Goal: Complete application form

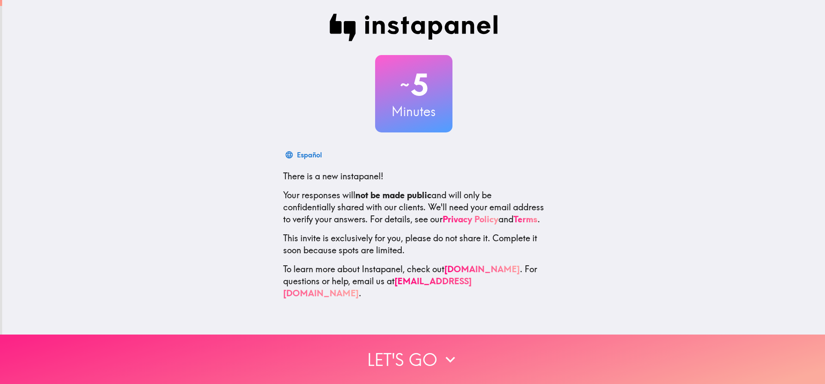
click at [417, 356] on button "Let's go" at bounding box center [412, 358] width 825 height 49
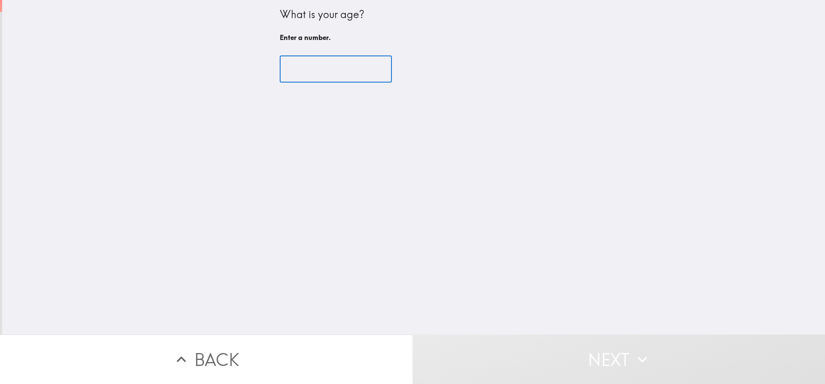
click at [311, 64] on input "number" at bounding box center [336, 69] width 112 height 27
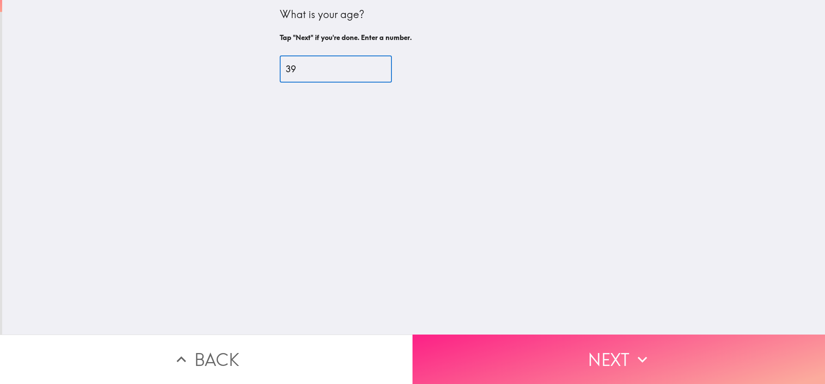
type input "39"
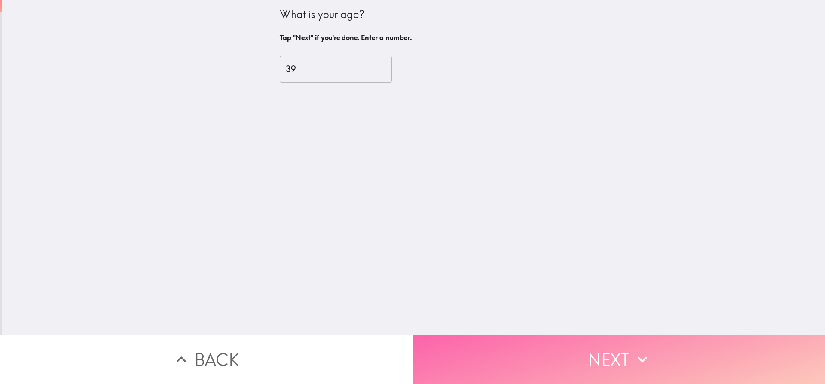
click at [572, 338] on button "Next" at bounding box center [619, 358] width 413 height 49
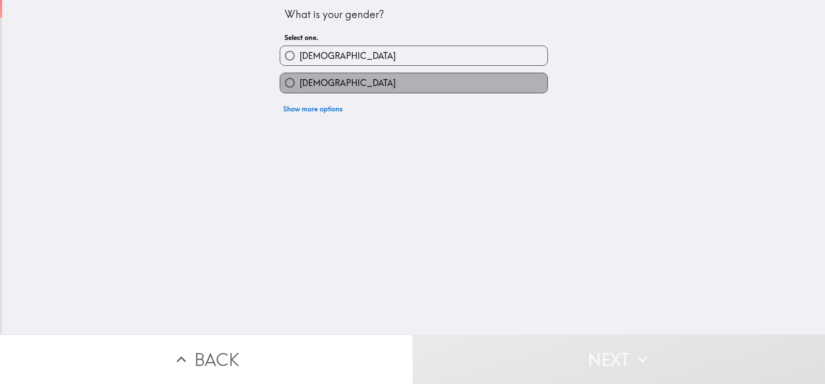
click at [319, 82] on span "[DEMOGRAPHIC_DATA]" at bounding box center [348, 83] width 96 height 12
click at [300, 82] on input "[DEMOGRAPHIC_DATA]" at bounding box center [289, 82] width 19 height 19
radio input "true"
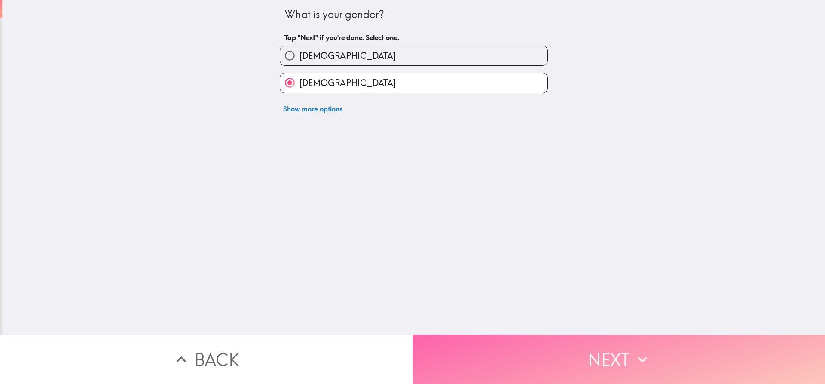
click at [634, 361] on icon "button" at bounding box center [642, 359] width 19 height 19
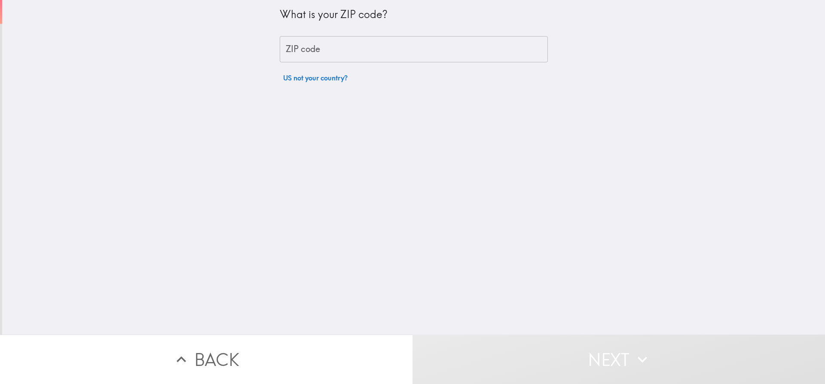
click at [318, 50] on input "ZIP code" at bounding box center [414, 49] width 268 height 27
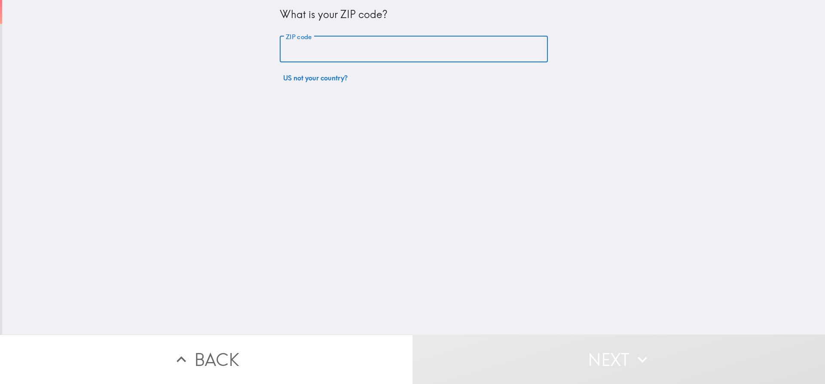
type input "32209"
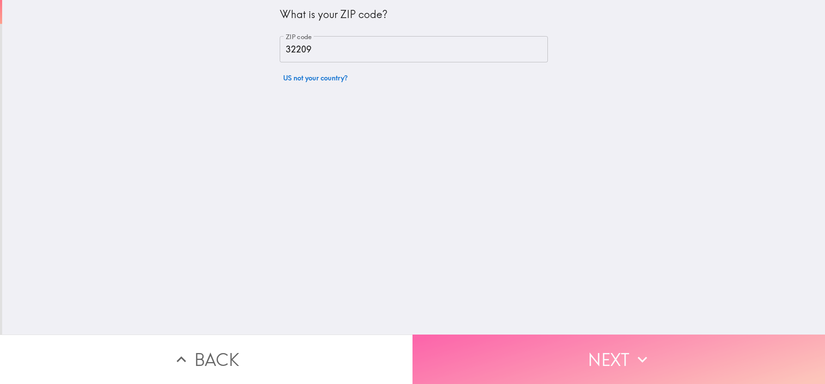
click at [581, 355] on button "Next" at bounding box center [619, 358] width 413 height 49
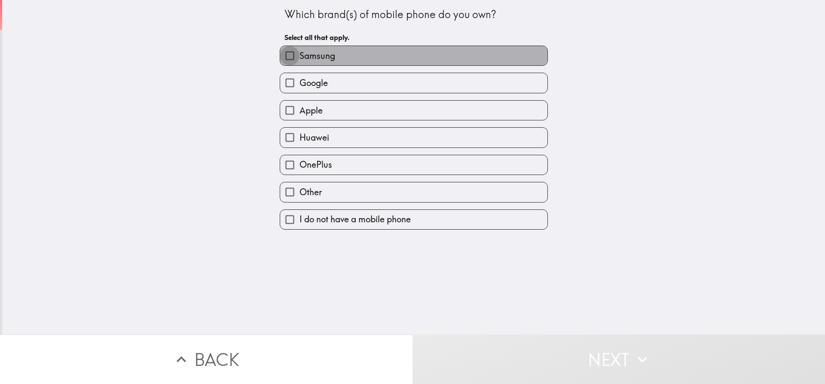
click at [283, 58] on input "Samsung" at bounding box center [289, 55] width 19 height 19
checkbox input "true"
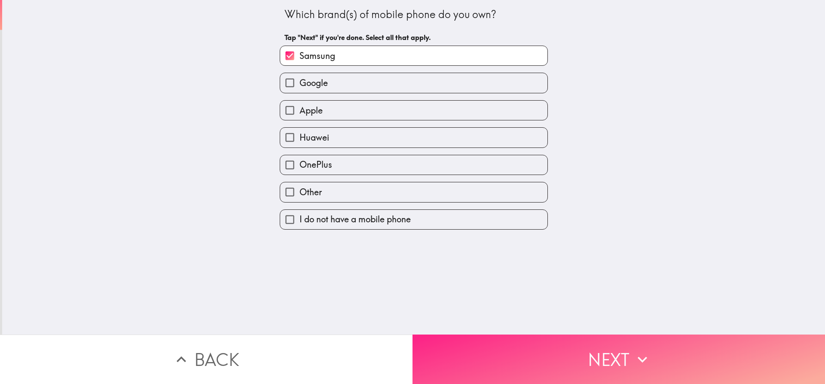
click at [609, 356] on button "Next" at bounding box center [619, 358] width 413 height 49
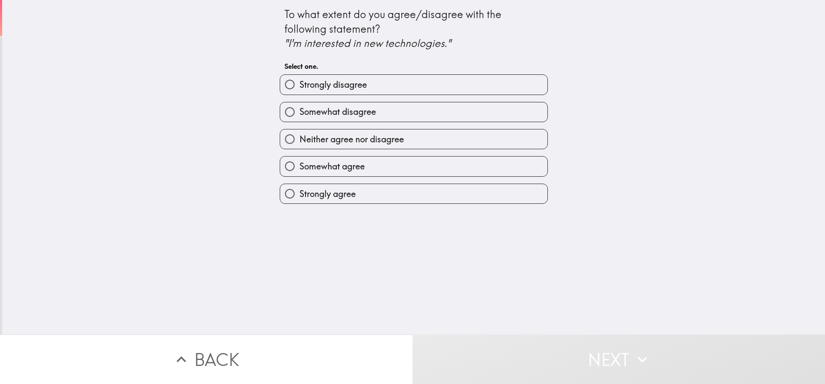
click at [280, 110] on input "Somewhat disagree" at bounding box center [289, 111] width 19 height 19
radio input "true"
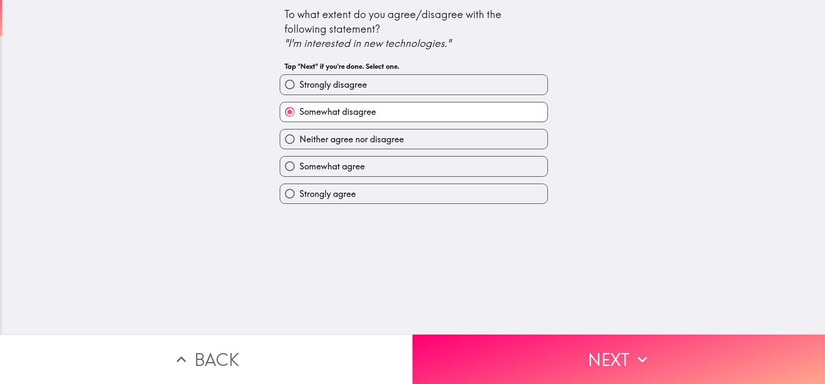
click at [282, 168] on input "Somewhat agree" at bounding box center [289, 165] width 19 height 19
radio input "true"
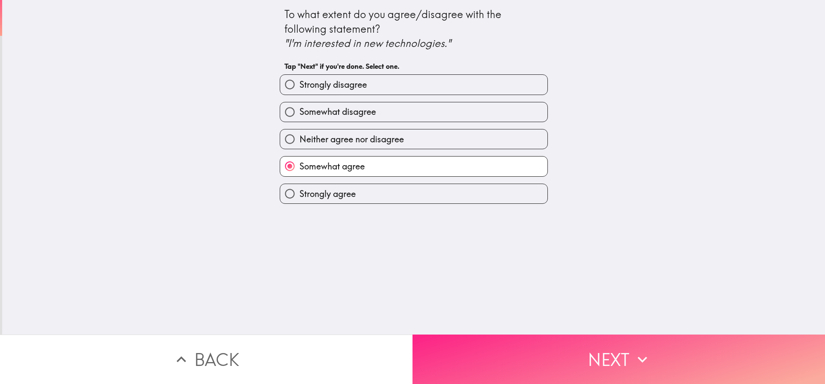
click at [591, 368] on button "Next" at bounding box center [619, 358] width 413 height 49
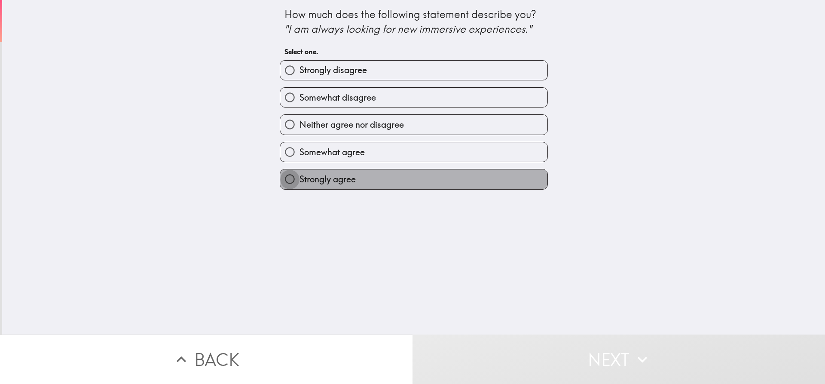
click at [291, 182] on input "Strongly agree" at bounding box center [289, 178] width 19 height 19
radio input "true"
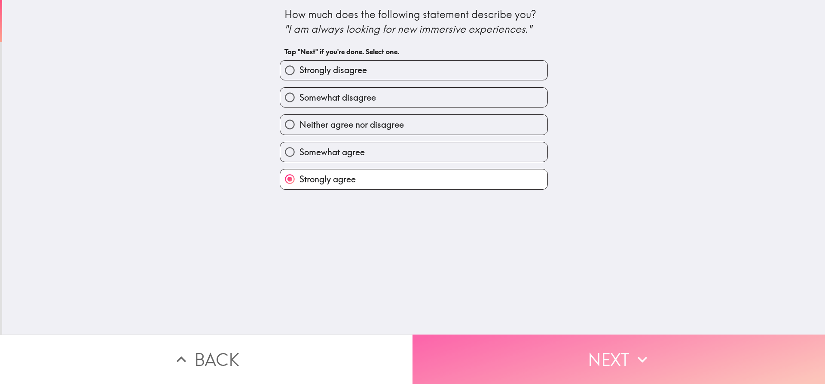
click at [581, 365] on button "Next" at bounding box center [619, 358] width 413 height 49
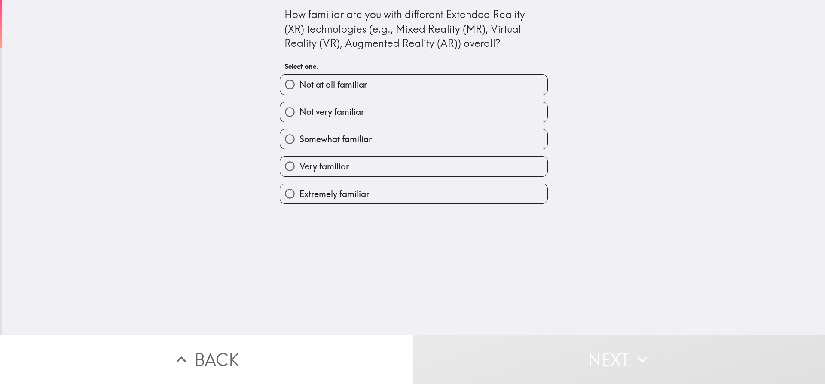
click at [300, 116] on span "Not very familiar" at bounding box center [332, 112] width 64 height 12
click at [294, 116] on input "Not very familiar" at bounding box center [289, 111] width 19 height 19
radio input "true"
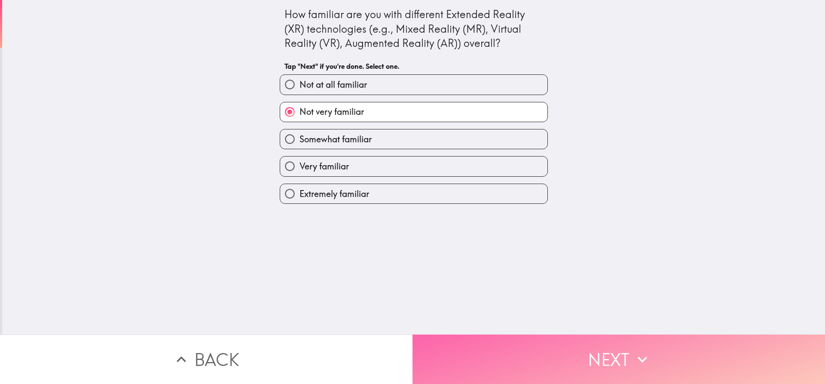
click at [607, 361] on button "Next" at bounding box center [619, 358] width 413 height 49
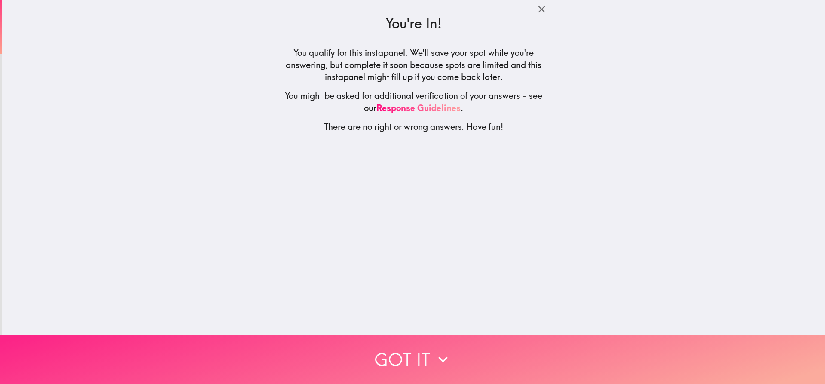
click at [423, 356] on button "Got it" at bounding box center [412, 358] width 825 height 49
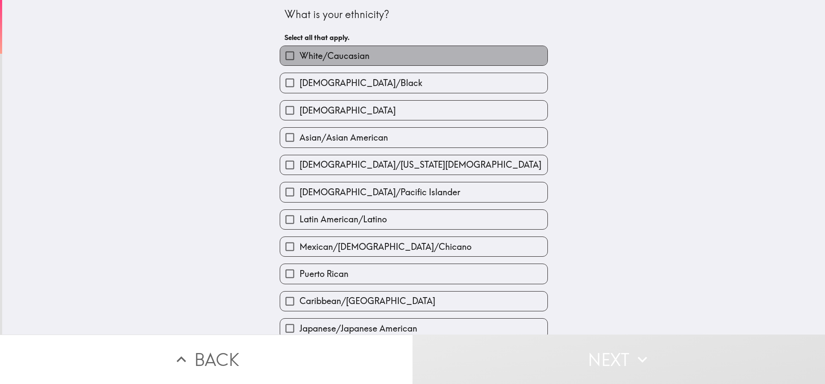
click at [303, 57] on span "White/Caucasian" at bounding box center [335, 56] width 70 height 12
click at [300, 57] on input "White/Caucasian" at bounding box center [289, 55] width 19 height 19
checkbox input "true"
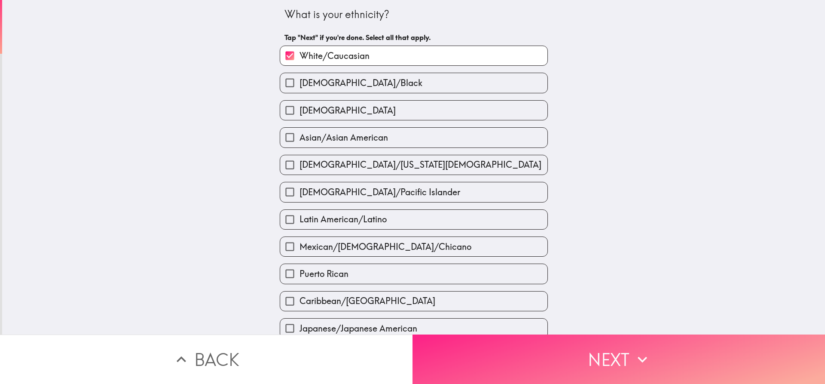
click at [544, 354] on button "Next" at bounding box center [619, 358] width 413 height 49
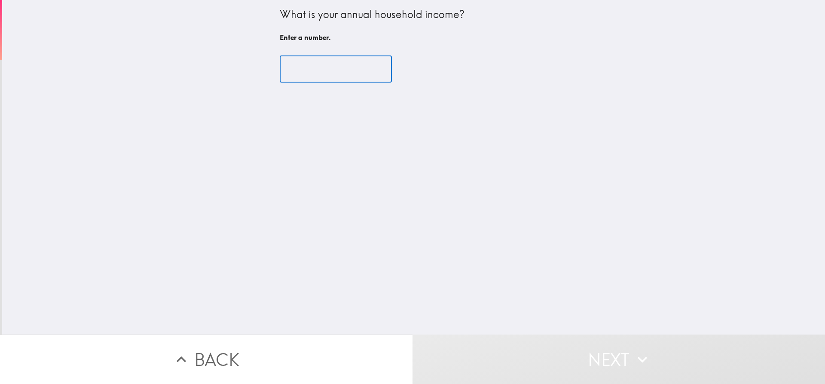
click at [297, 65] on input "number" at bounding box center [336, 69] width 112 height 27
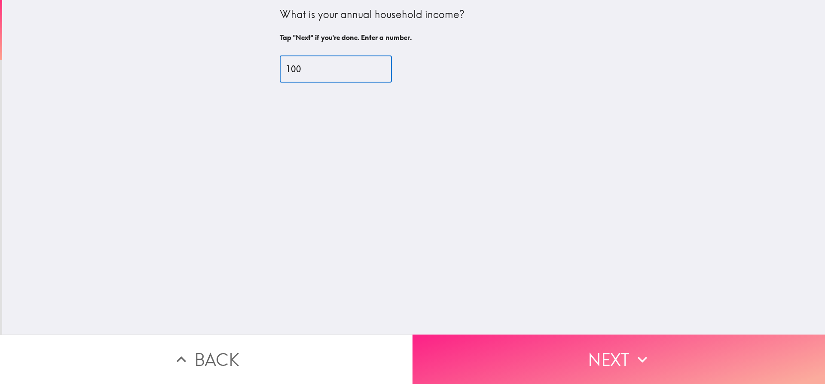
type input "100"
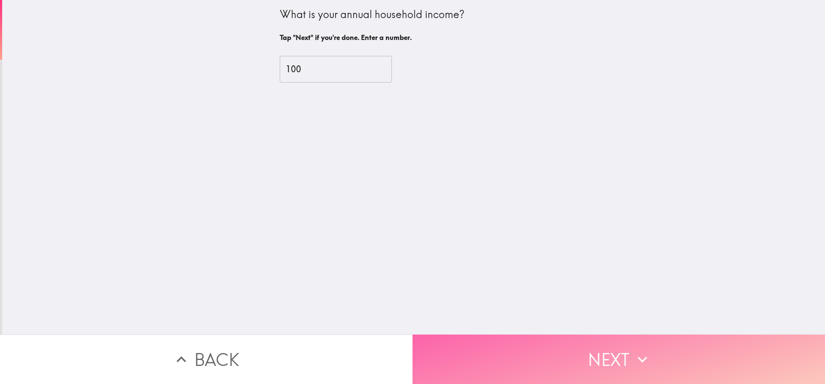
click at [558, 365] on button "Next" at bounding box center [619, 358] width 413 height 49
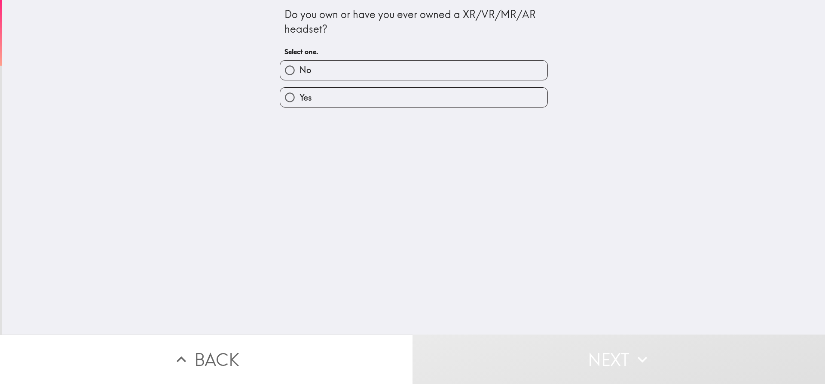
click at [304, 68] on span "No" at bounding box center [306, 70] width 12 height 12
click at [300, 68] on input "No" at bounding box center [289, 70] width 19 height 19
radio input "true"
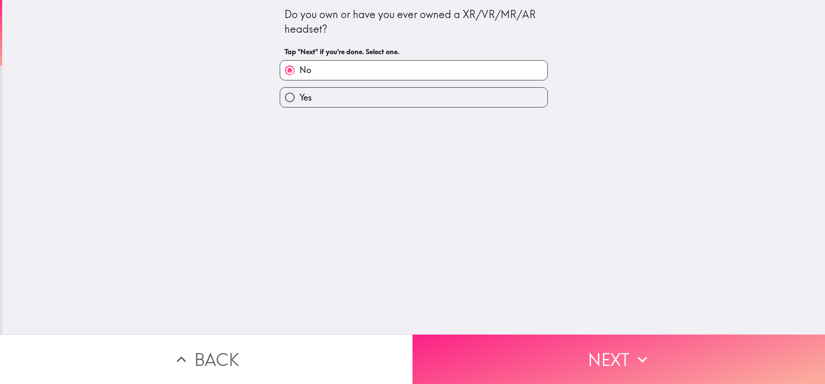
click at [507, 338] on button "Next" at bounding box center [619, 358] width 413 height 49
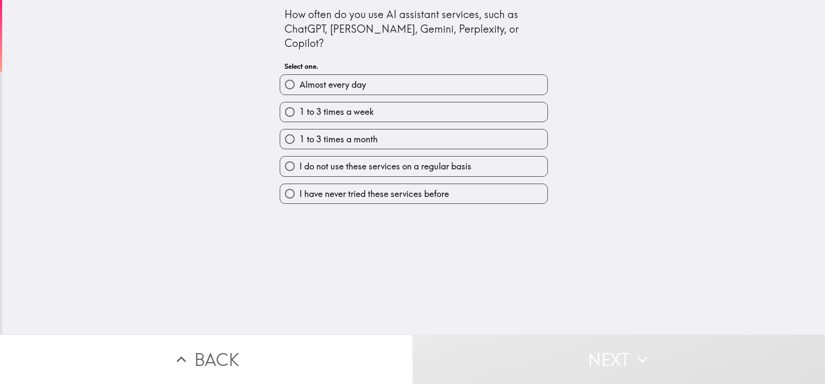
click at [288, 184] on input "I have never tried these services before" at bounding box center [289, 193] width 19 height 19
radio input "true"
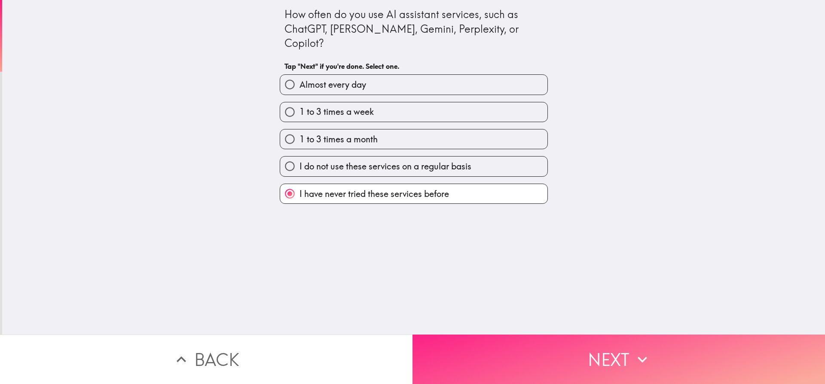
click at [509, 364] on button "Next" at bounding box center [619, 358] width 413 height 49
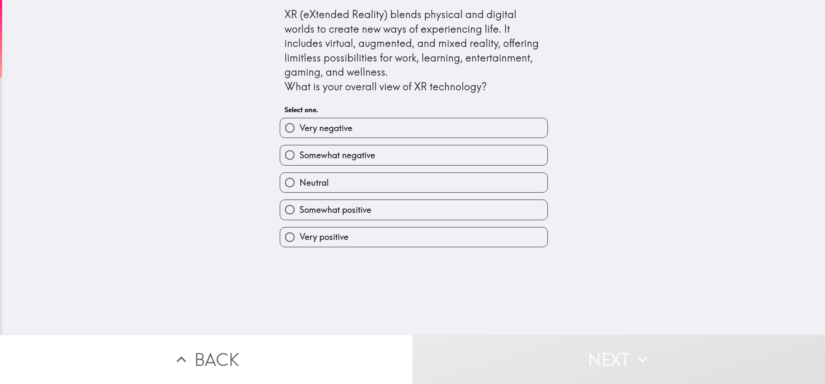
click at [299, 116] on div "Very negative" at bounding box center [410, 124] width 275 height 27
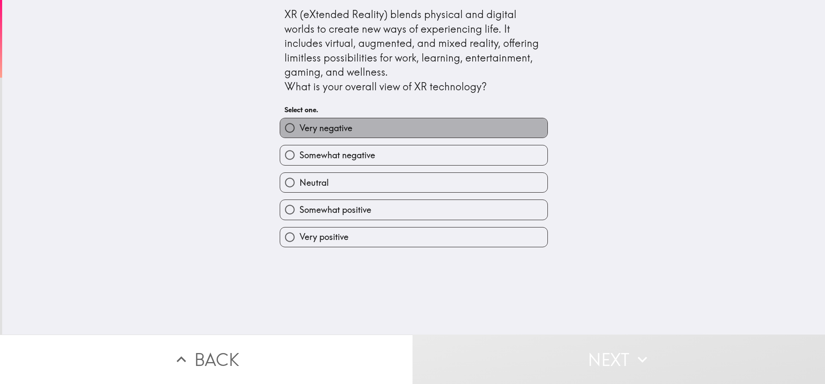
click at [294, 135] on label "Very negative" at bounding box center [413, 127] width 267 height 19
click at [294, 135] on input "Very negative" at bounding box center [289, 127] width 19 height 19
radio input "true"
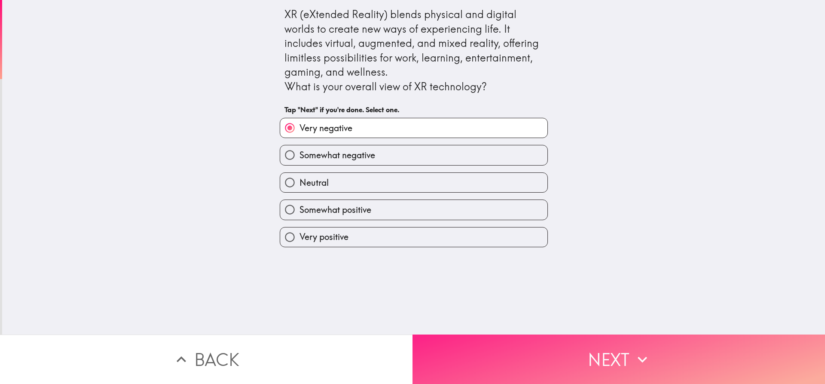
click at [475, 358] on button "Next" at bounding box center [619, 358] width 413 height 49
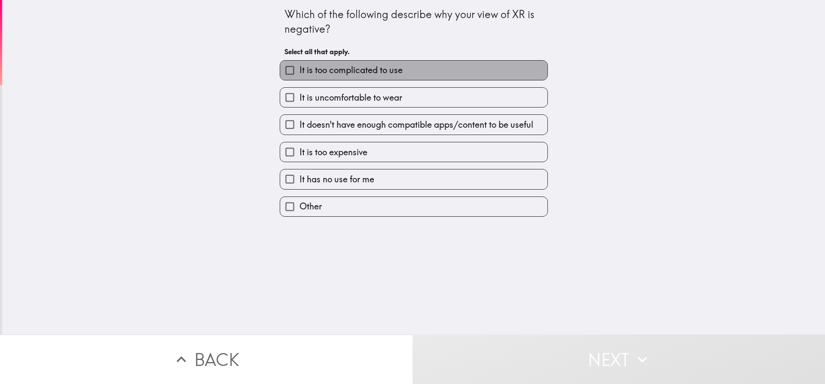
click at [307, 68] on span "It is too complicated to use" at bounding box center [351, 70] width 103 height 12
click at [300, 68] on input "It is too complicated to use" at bounding box center [289, 70] width 19 height 19
checkbox input "true"
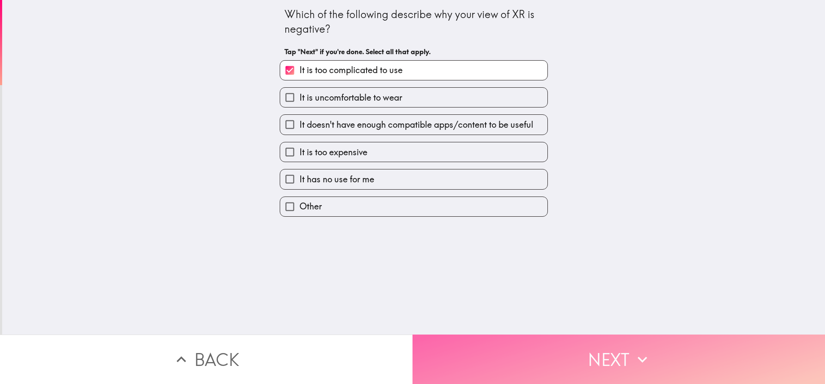
click at [556, 363] on button "Next" at bounding box center [619, 358] width 413 height 49
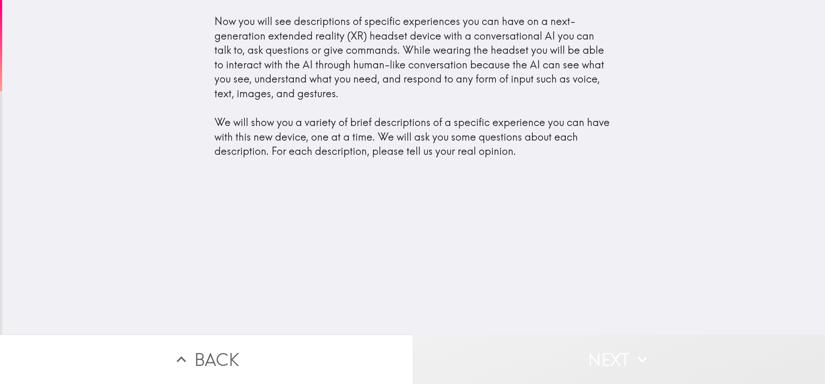
click at [541, 349] on button "Next" at bounding box center [619, 358] width 413 height 49
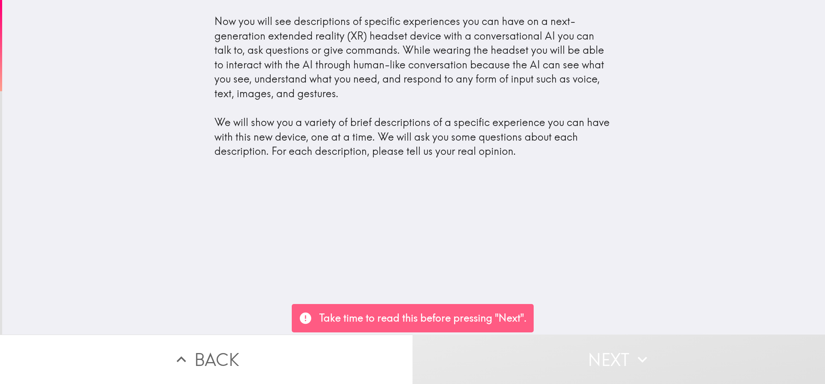
click at [578, 292] on div "Now you will see descriptions of specific experiences you can have on a next-ge…" at bounding box center [413, 167] width 823 height 334
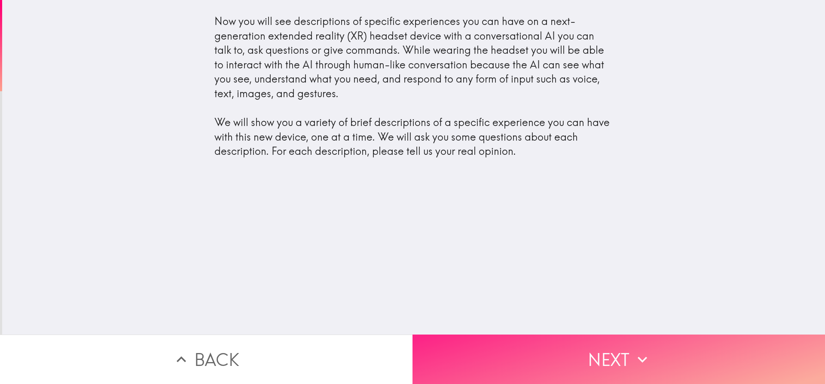
click at [563, 363] on button "Next" at bounding box center [619, 358] width 413 height 49
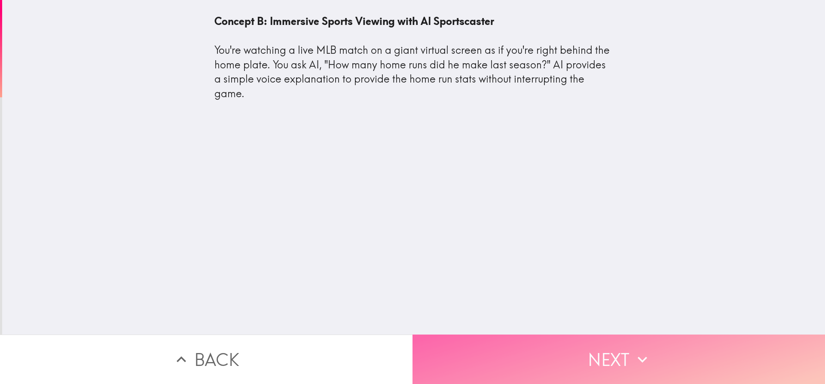
click at [519, 349] on button "Next" at bounding box center [619, 358] width 413 height 49
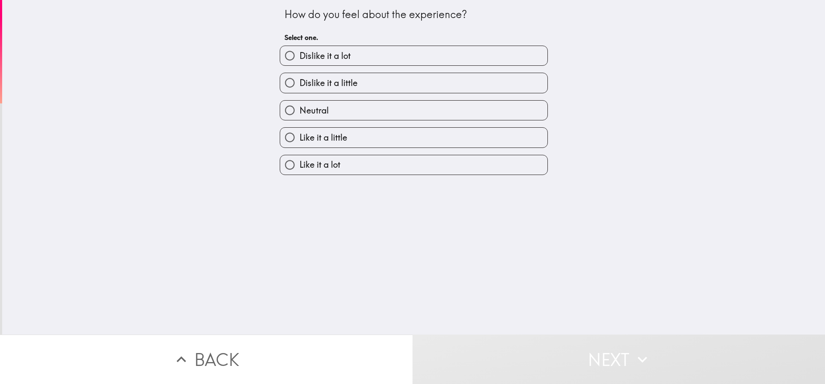
click at [300, 109] on span "Neutral" at bounding box center [314, 110] width 29 height 12
click at [300, 109] on input "Neutral" at bounding box center [289, 110] width 19 height 19
radio input "true"
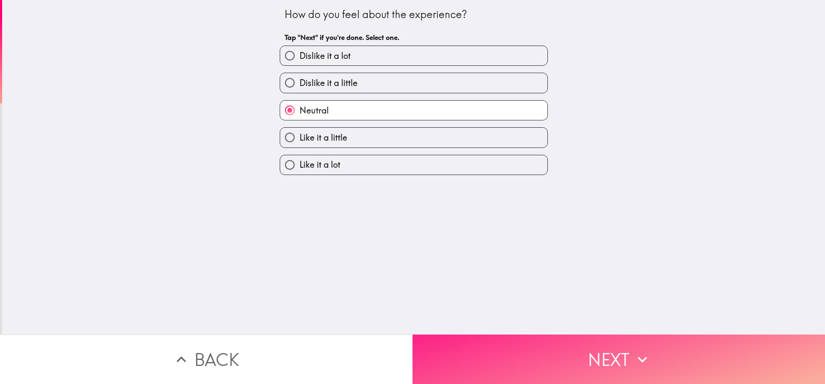
click at [546, 358] on button "Next" at bounding box center [619, 358] width 413 height 49
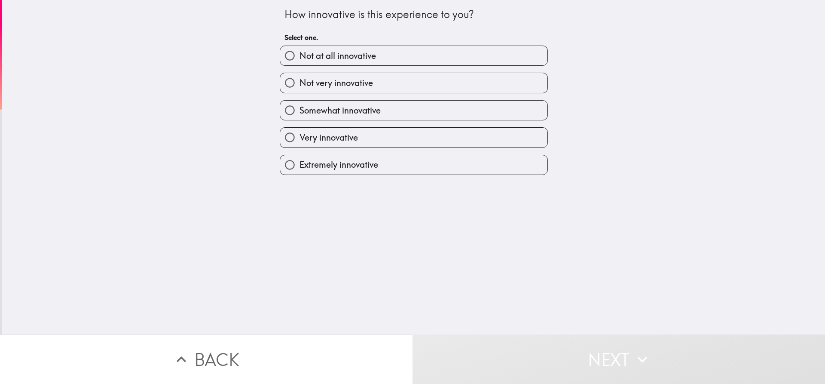
click at [283, 114] on input "Somewhat innovative" at bounding box center [289, 110] width 19 height 19
radio input "true"
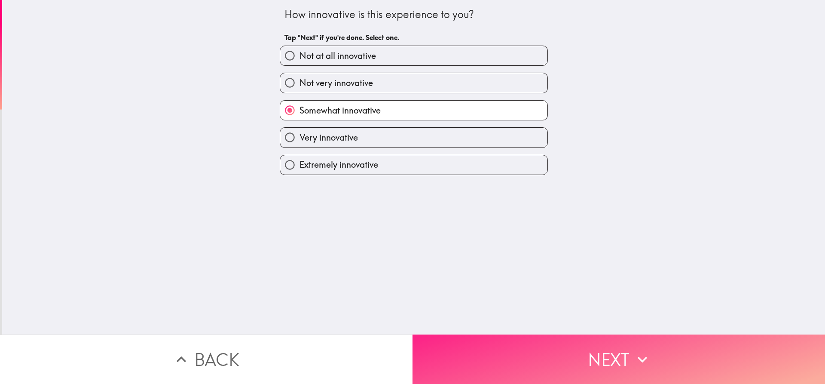
click at [573, 362] on button "Next" at bounding box center [619, 358] width 413 height 49
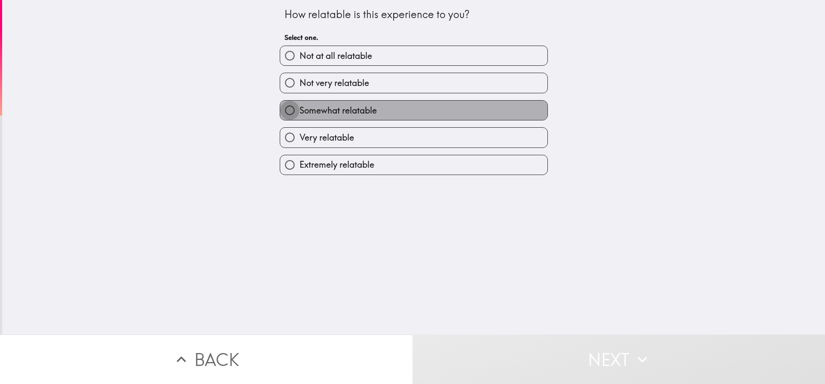
click at [288, 111] on input "Somewhat relatable" at bounding box center [289, 110] width 19 height 19
radio input "true"
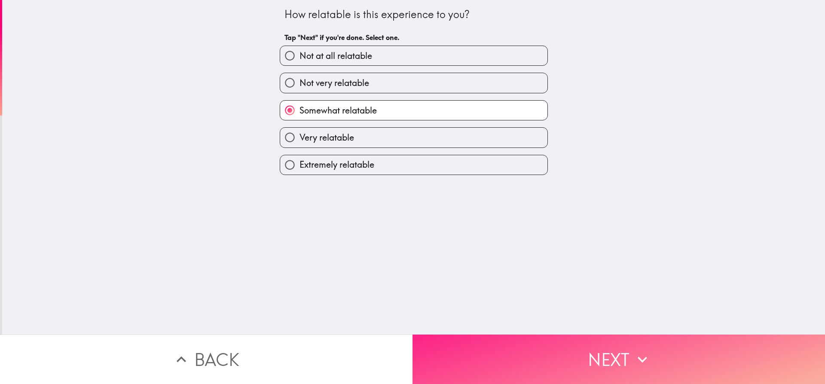
click at [532, 346] on button "Next" at bounding box center [619, 358] width 413 height 49
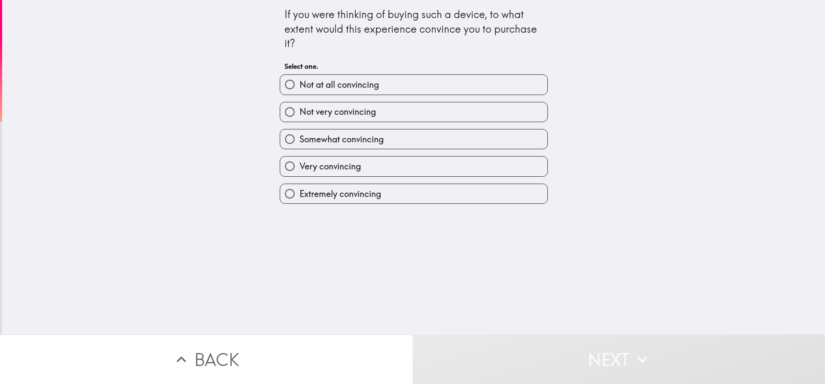
click at [285, 136] on input "Somewhat convincing" at bounding box center [289, 138] width 19 height 19
radio input "true"
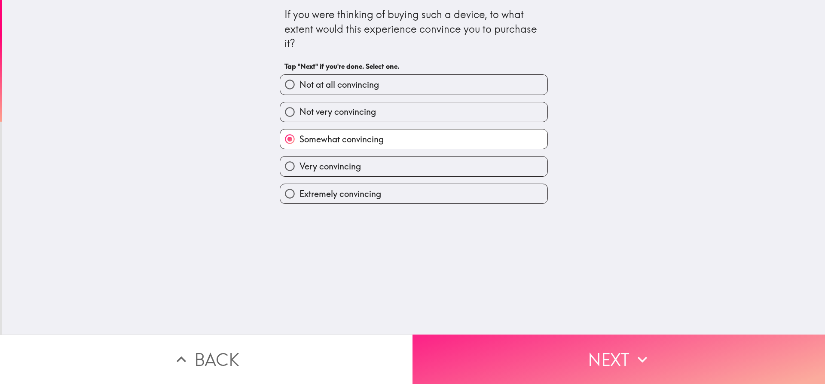
click at [506, 356] on button "Next" at bounding box center [619, 358] width 413 height 49
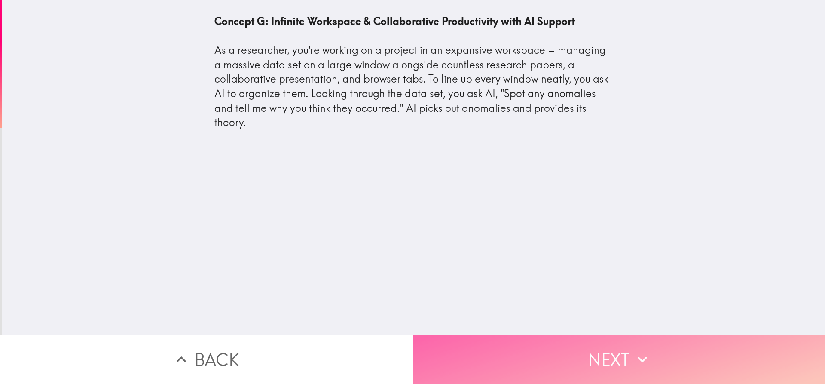
click at [565, 341] on button "Next" at bounding box center [619, 358] width 413 height 49
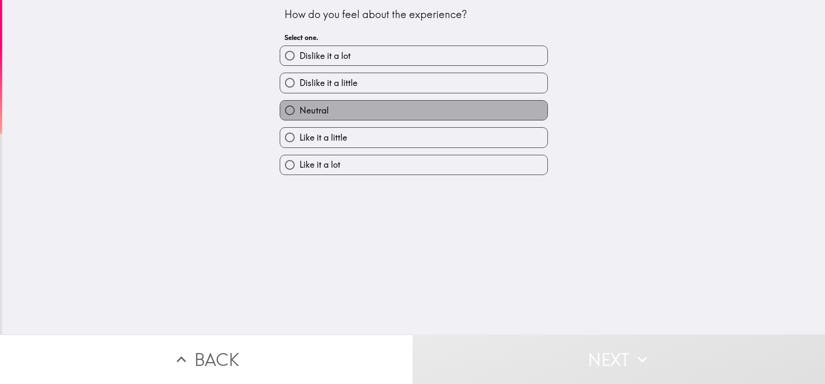
click at [300, 113] on span "Neutral" at bounding box center [314, 110] width 29 height 12
click at [294, 113] on input "Neutral" at bounding box center [289, 110] width 19 height 19
radio input "true"
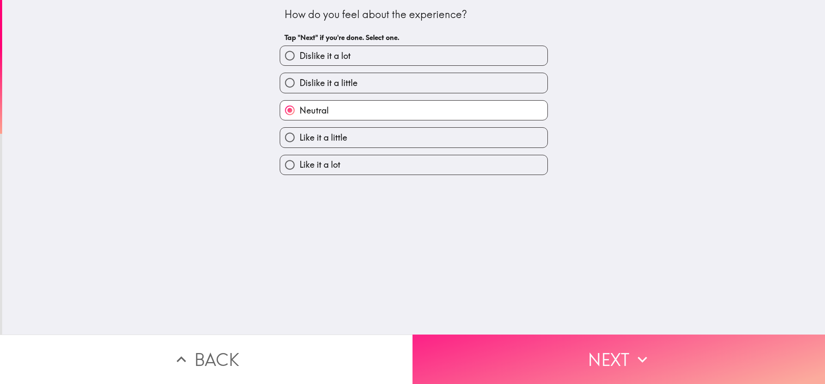
drag, startPoint x: 536, startPoint y: 370, endPoint x: 536, endPoint y: 361, distance: 9.0
click at [536, 370] on button "Next" at bounding box center [619, 358] width 413 height 49
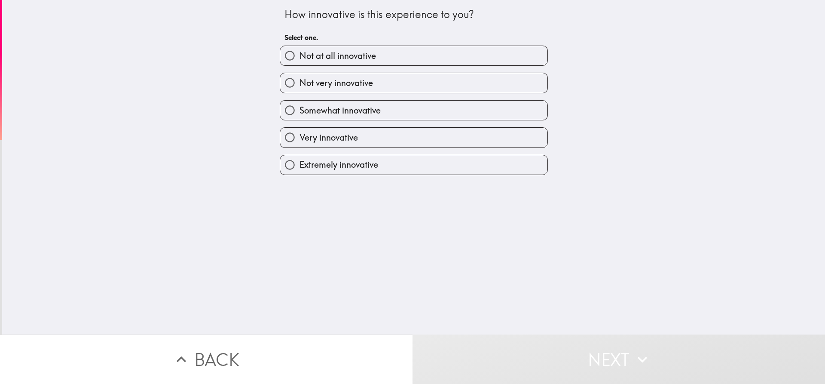
click at [291, 135] on input "Very innovative" at bounding box center [289, 137] width 19 height 19
radio input "true"
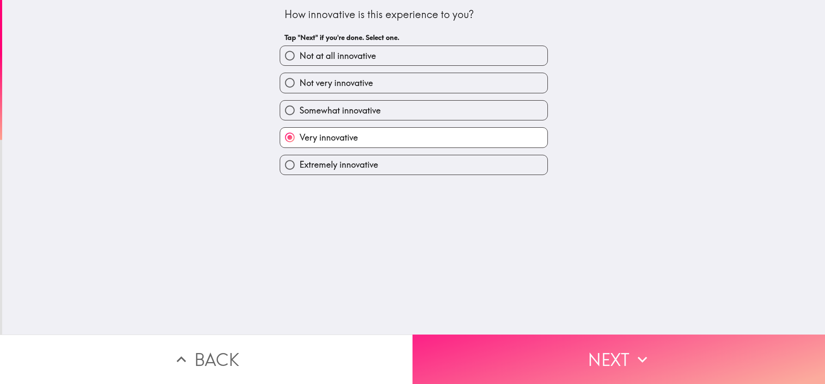
click at [487, 354] on button "Next" at bounding box center [619, 358] width 413 height 49
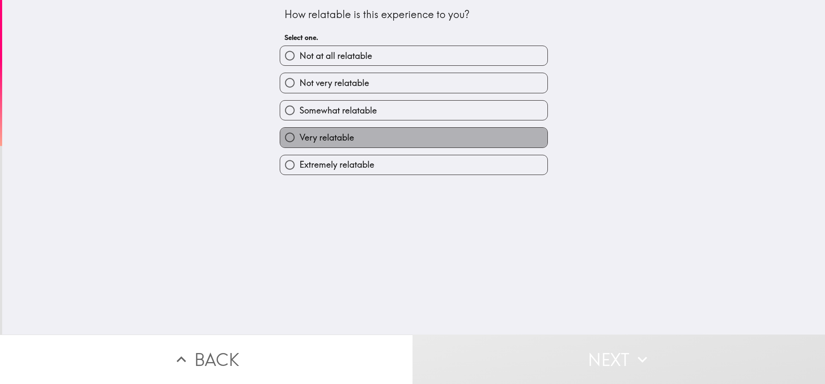
click at [301, 136] on span "Very relatable" at bounding box center [327, 138] width 55 height 12
click at [300, 136] on input "Very relatable" at bounding box center [289, 137] width 19 height 19
radio input "true"
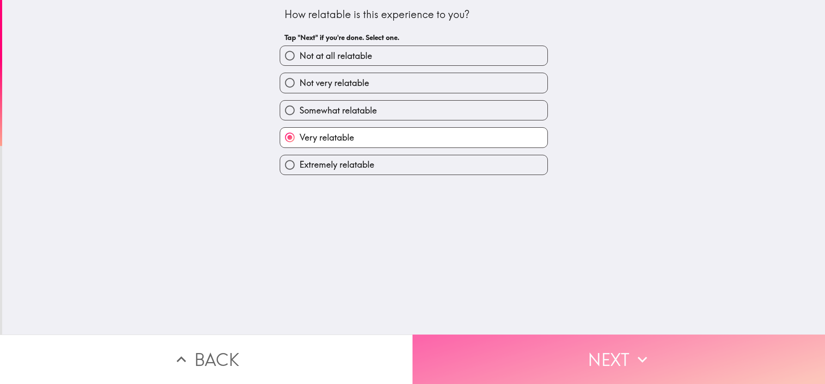
click at [501, 353] on button "Next" at bounding box center [619, 358] width 413 height 49
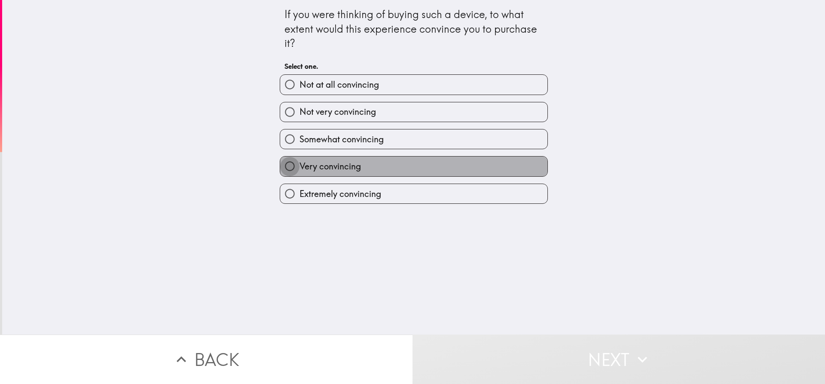
click at [291, 167] on input "Very convincing" at bounding box center [289, 165] width 19 height 19
radio input "true"
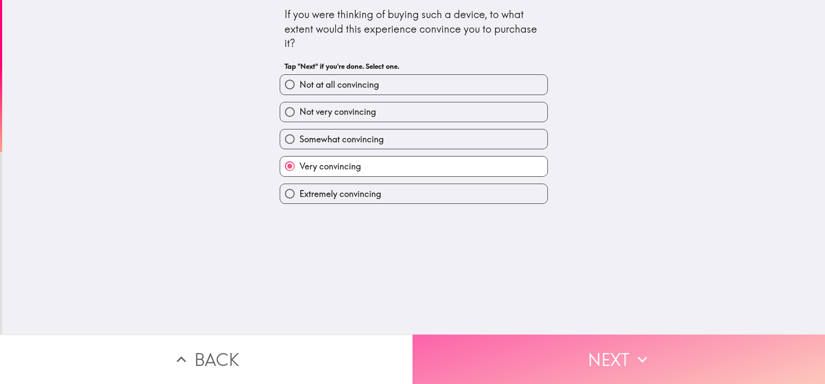
click at [633, 361] on icon "button" at bounding box center [642, 359] width 19 height 19
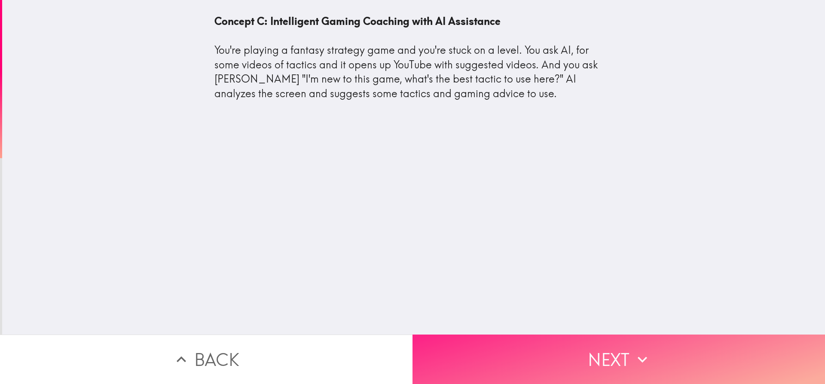
click at [529, 336] on button "Next" at bounding box center [619, 358] width 413 height 49
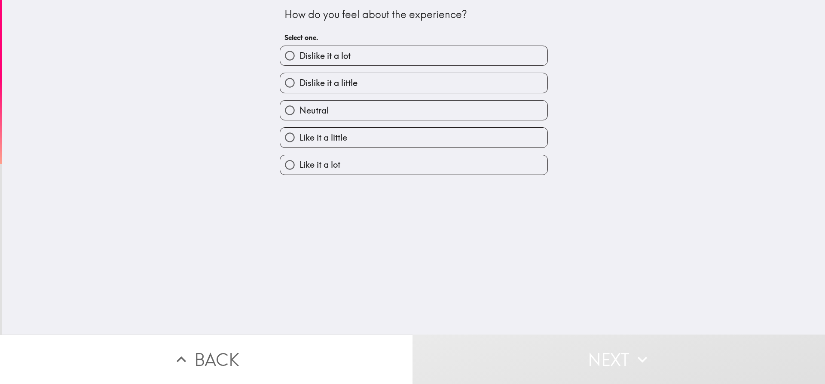
click at [282, 130] on input "Like it a little" at bounding box center [289, 137] width 19 height 19
radio input "true"
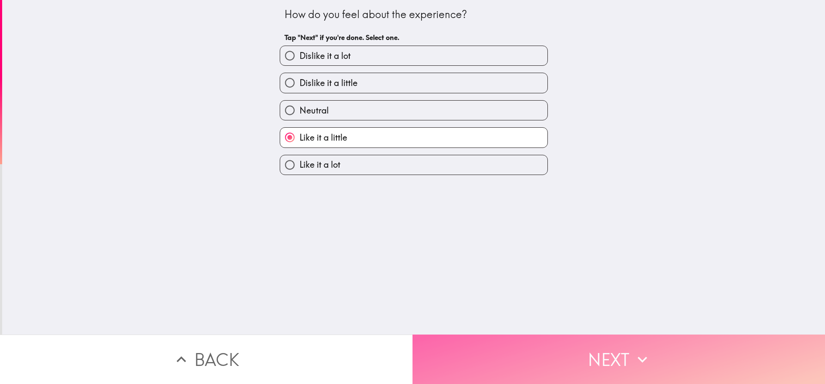
click at [564, 342] on button "Next" at bounding box center [619, 358] width 413 height 49
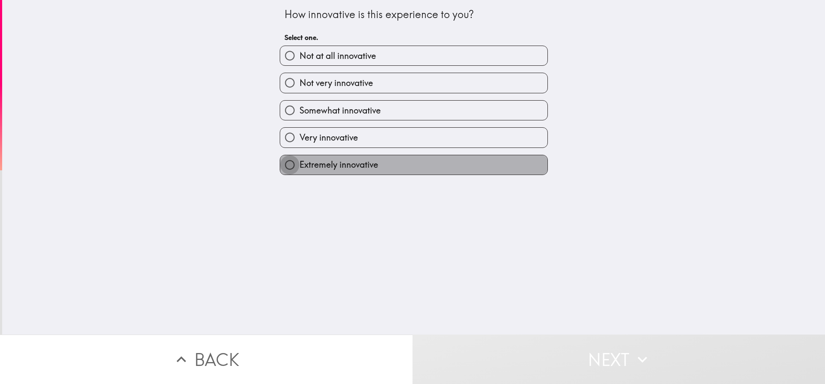
drag, startPoint x: 277, startPoint y: 162, endPoint x: 310, endPoint y: 182, distance: 38.6
click at [280, 162] on input "Extremely innovative" at bounding box center [289, 164] width 19 height 19
radio input "true"
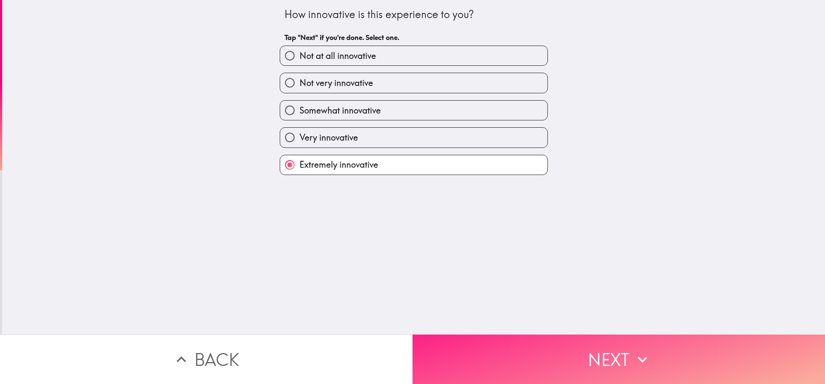
click at [514, 346] on button "Next" at bounding box center [619, 358] width 413 height 49
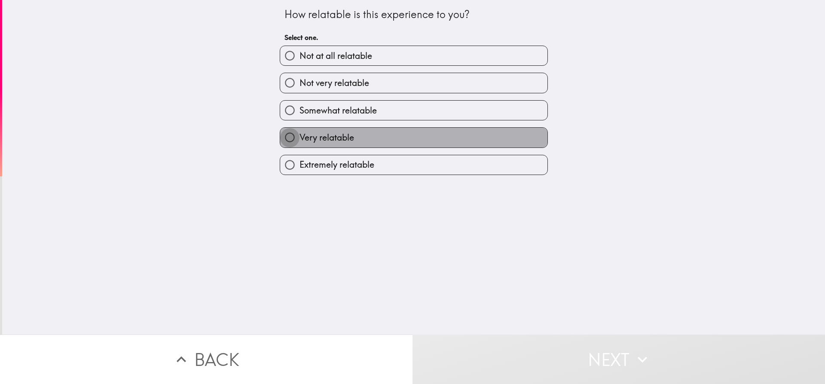
click at [284, 138] on input "Very relatable" at bounding box center [289, 137] width 19 height 19
radio input "true"
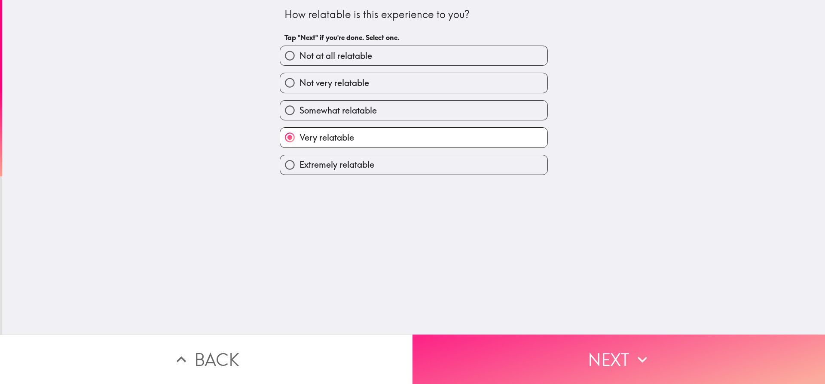
click at [555, 346] on button "Next" at bounding box center [619, 358] width 413 height 49
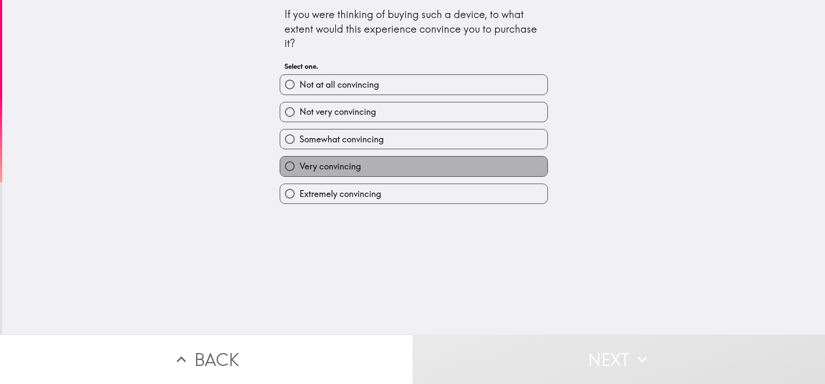
click at [307, 166] on span "Very convincing" at bounding box center [330, 166] width 61 height 12
click at [300, 166] on input "Very convincing" at bounding box center [289, 165] width 19 height 19
radio input "true"
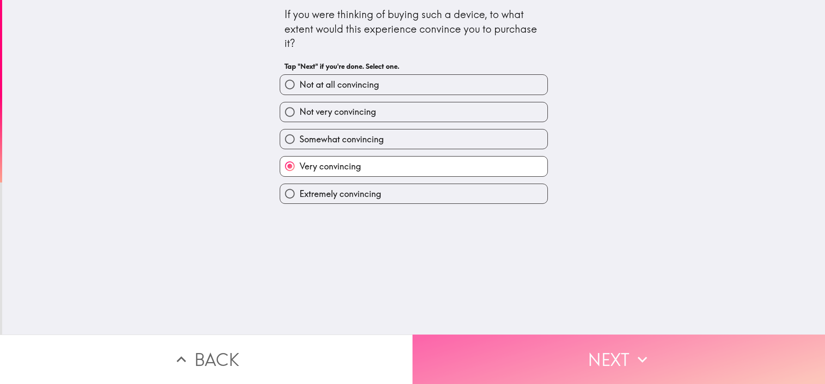
click at [506, 358] on button "Next" at bounding box center [619, 358] width 413 height 49
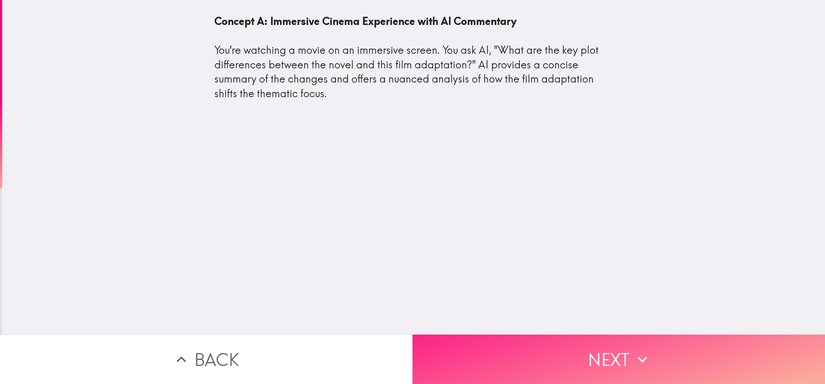
click at [481, 344] on button "Next" at bounding box center [619, 358] width 413 height 49
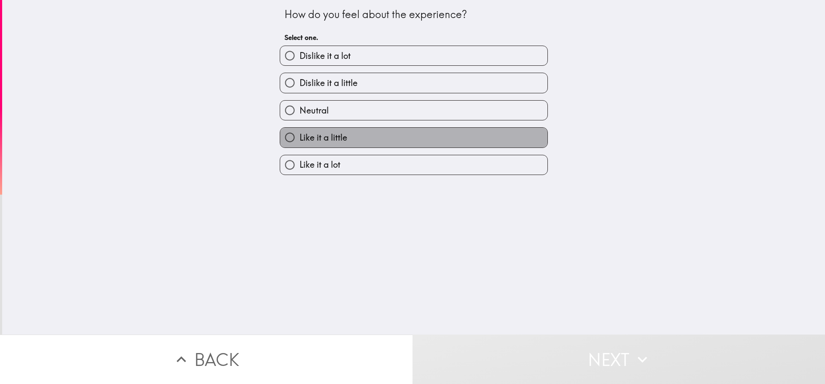
click at [303, 133] on span "Like it a little" at bounding box center [324, 138] width 48 height 12
click at [300, 133] on input "Like it a little" at bounding box center [289, 137] width 19 height 19
radio input "true"
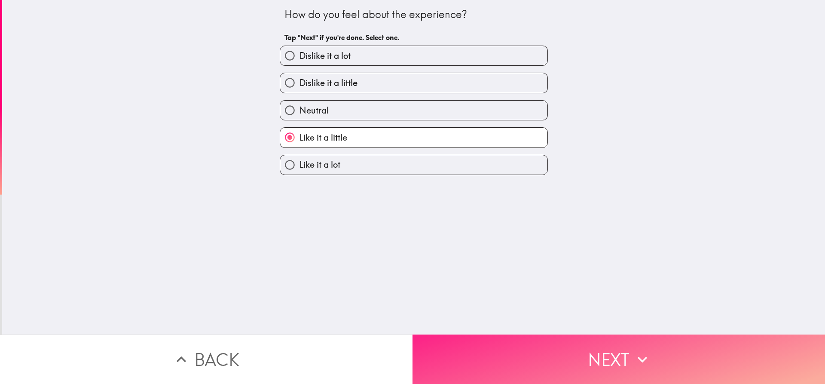
click at [495, 338] on button "Next" at bounding box center [619, 358] width 413 height 49
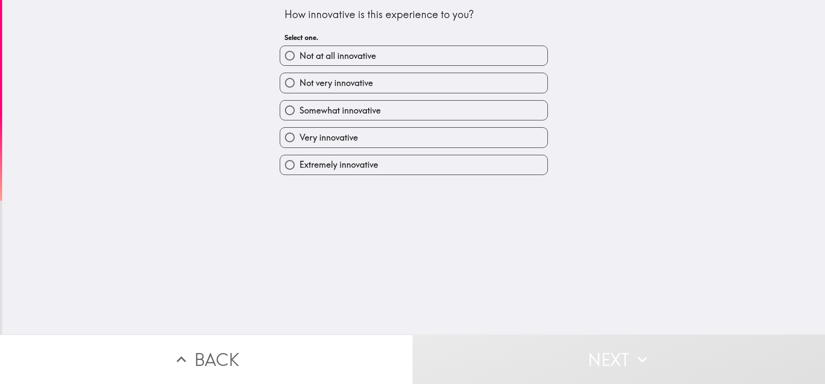
click at [282, 109] on input "Somewhat innovative" at bounding box center [289, 110] width 19 height 19
radio input "true"
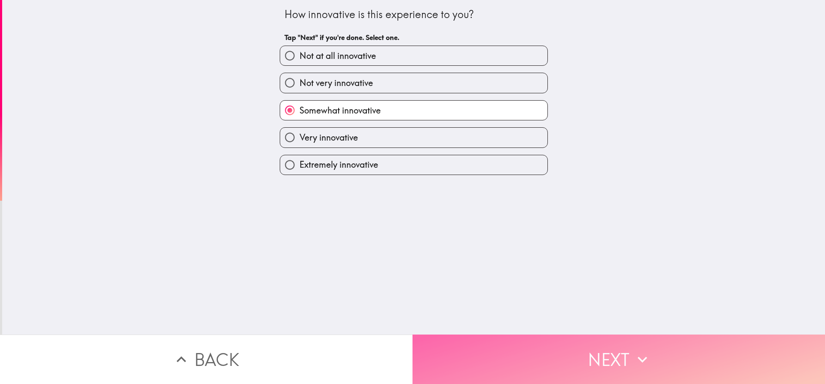
click at [472, 353] on button "Next" at bounding box center [619, 358] width 413 height 49
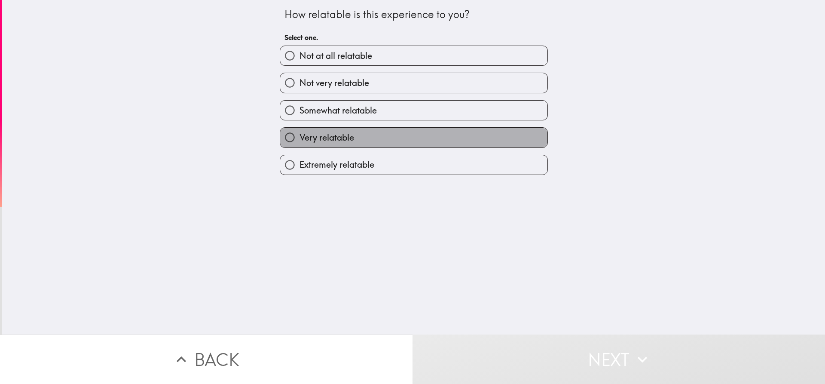
click at [300, 141] on span "Very relatable" at bounding box center [327, 138] width 55 height 12
click at [293, 141] on input "Very relatable" at bounding box center [289, 137] width 19 height 19
radio input "true"
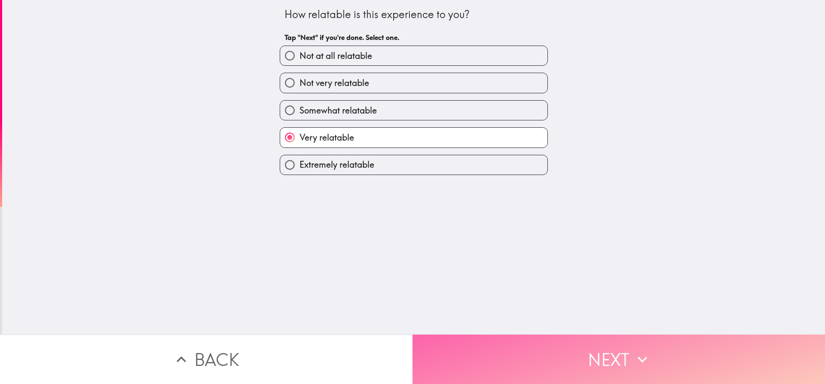
click at [504, 365] on button "Next" at bounding box center [619, 358] width 413 height 49
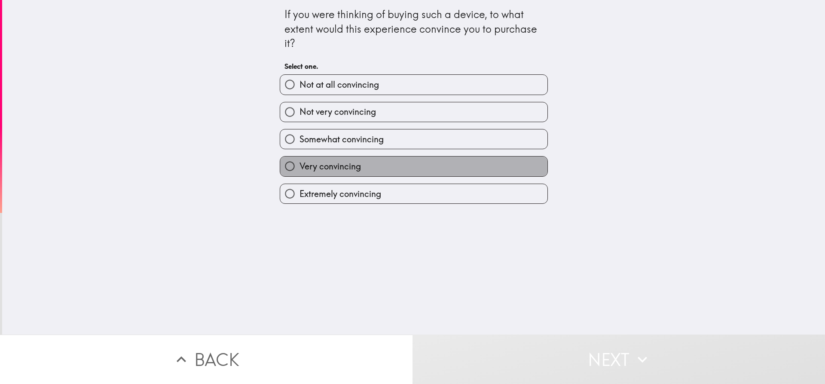
click at [300, 169] on span "Very convincing" at bounding box center [330, 166] width 61 height 12
click at [293, 169] on input "Very convincing" at bounding box center [289, 165] width 19 height 19
radio input "true"
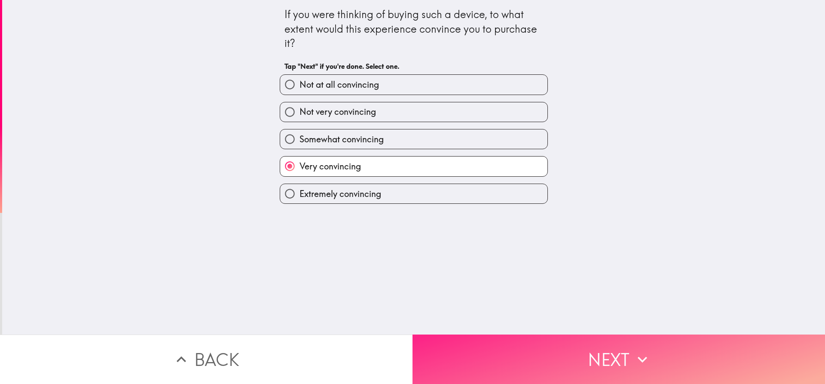
click at [477, 357] on button "Next" at bounding box center [619, 358] width 413 height 49
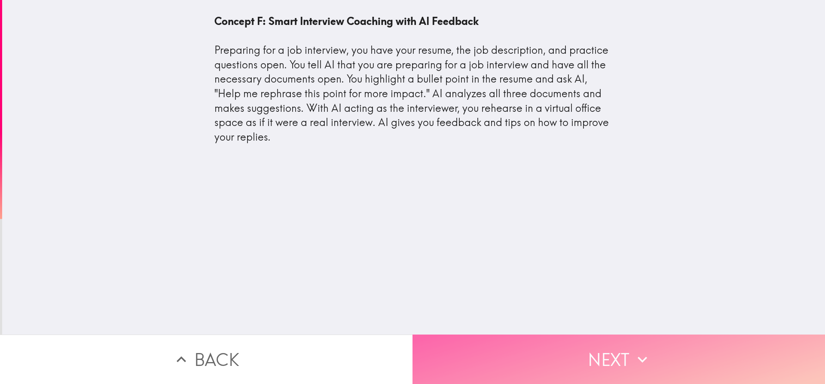
click at [560, 358] on button "Next" at bounding box center [619, 358] width 413 height 49
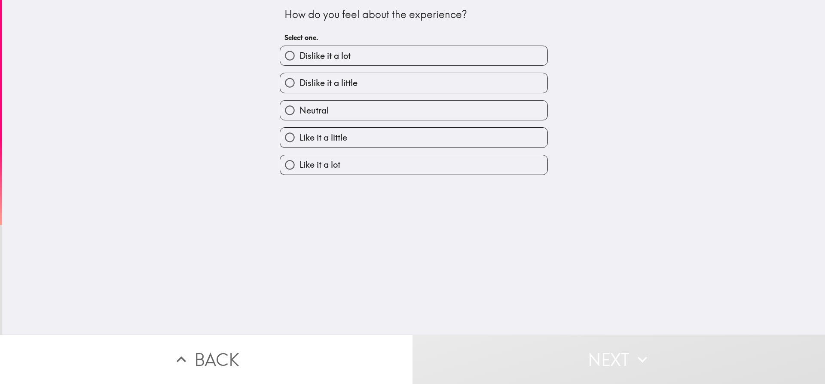
click at [299, 177] on div "How do you feel about the experience? Select one. Dislike it a lot Dislike it a…" at bounding box center [413, 167] width 823 height 334
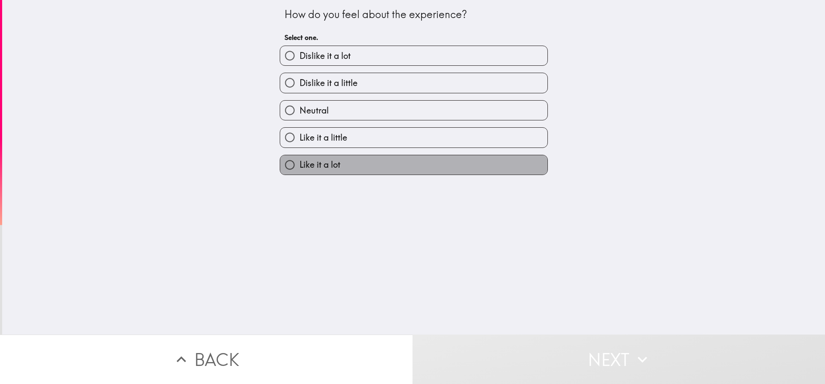
click at [300, 168] on span "Like it a lot" at bounding box center [320, 165] width 41 height 12
click at [297, 168] on input "Like it a lot" at bounding box center [289, 164] width 19 height 19
radio input "true"
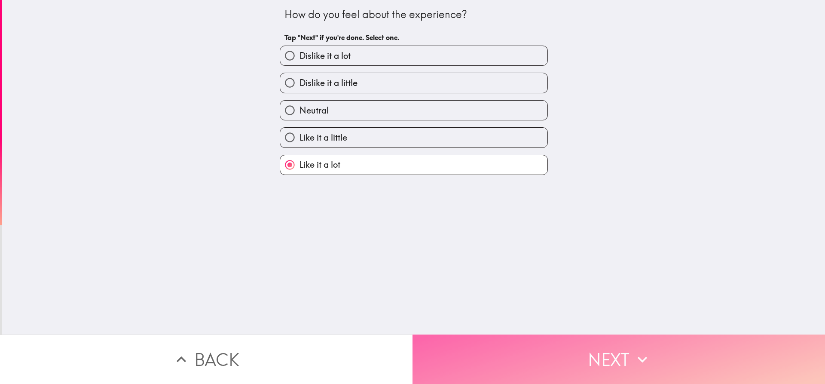
click at [521, 334] on button "Next" at bounding box center [619, 358] width 413 height 49
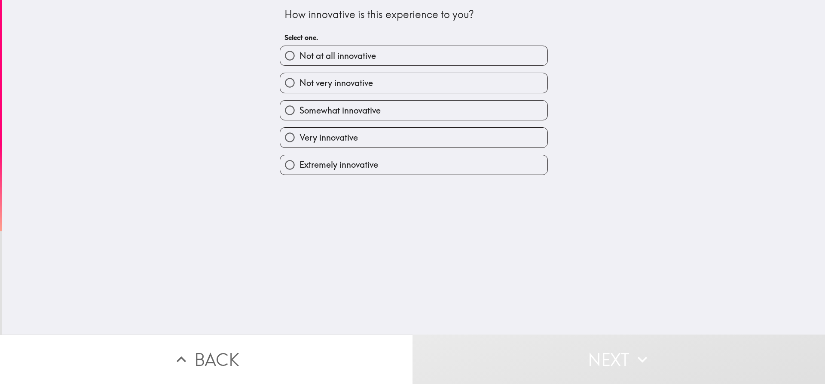
click at [311, 161] on span "Extremely innovative" at bounding box center [339, 165] width 79 height 12
click at [300, 161] on input "Extremely innovative" at bounding box center [289, 164] width 19 height 19
radio input "true"
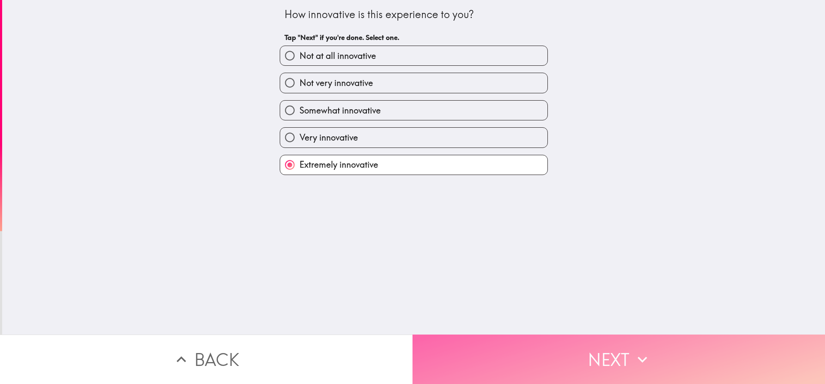
click at [638, 356] on icon "button" at bounding box center [642, 359] width 9 height 6
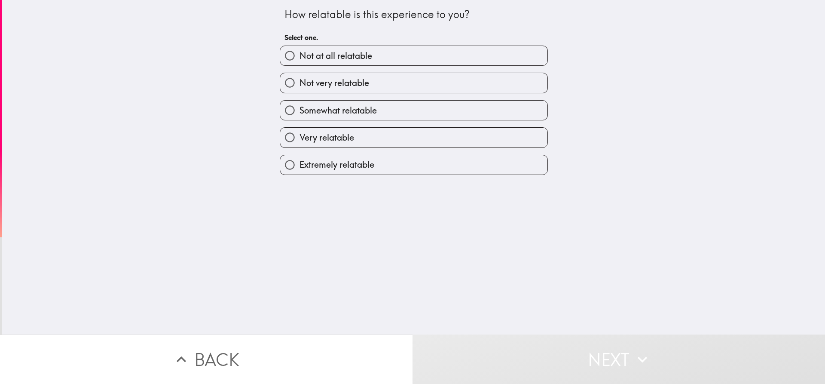
click at [316, 165] on span "Extremely relatable" at bounding box center [337, 165] width 75 height 12
click at [300, 165] on input "Extremely relatable" at bounding box center [289, 164] width 19 height 19
radio input "true"
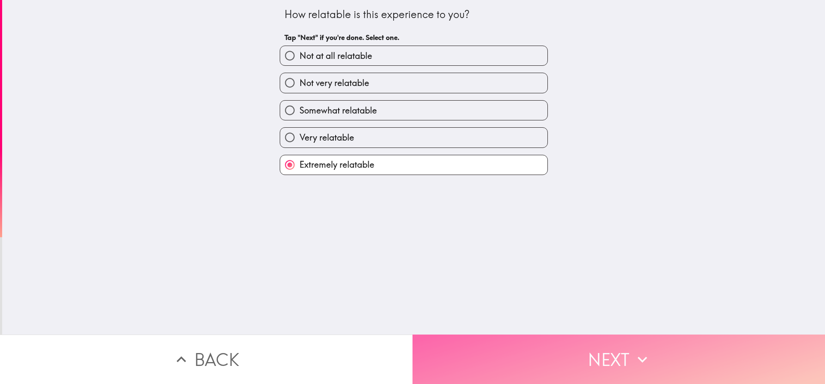
click at [537, 348] on button "Next" at bounding box center [619, 358] width 413 height 49
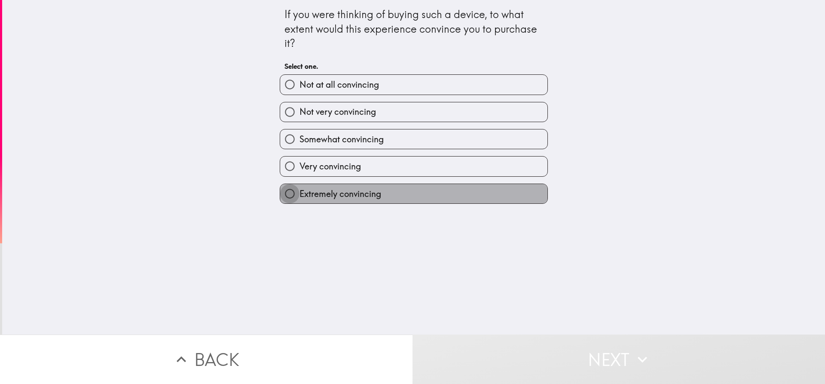
click at [282, 192] on input "Extremely convincing" at bounding box center [289, 193] width 19 height 19
radio input "true"
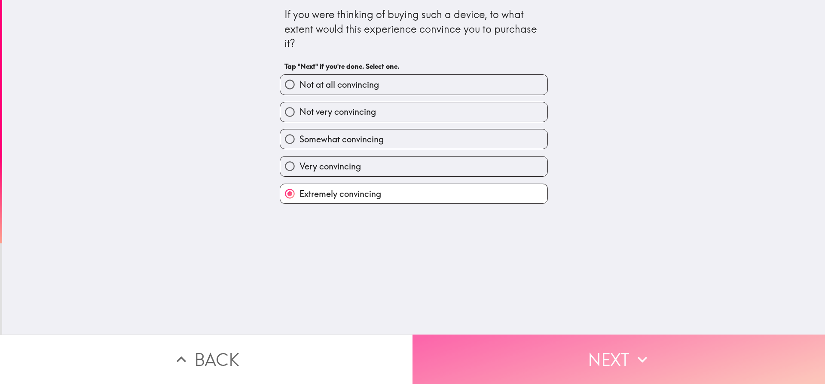
click at [585, 355] on button "Next" at bounding box center [619, 358] width 413 height 49
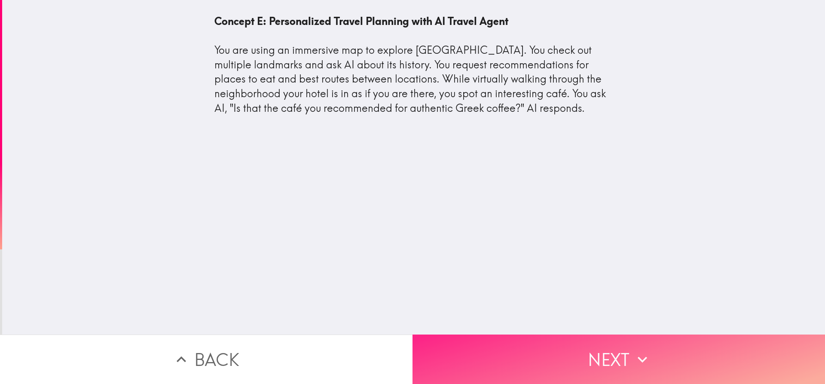
click at [520, 348] on button "Next" at bounding box center [619, 358] width 413 height 49
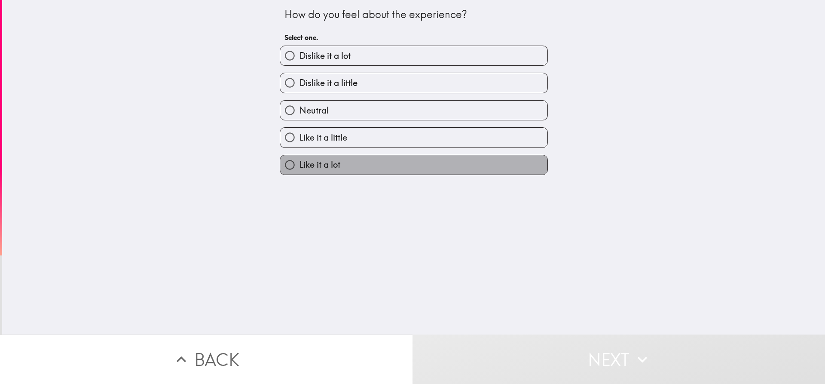
click at [313, 166] on span "Like it a lot" at bounding box center [320, 165] width 41 height 12
click at [300, 166] on input "Like it a lot" at bounding box center [289, 164] width 19 height 19
radio input "true"
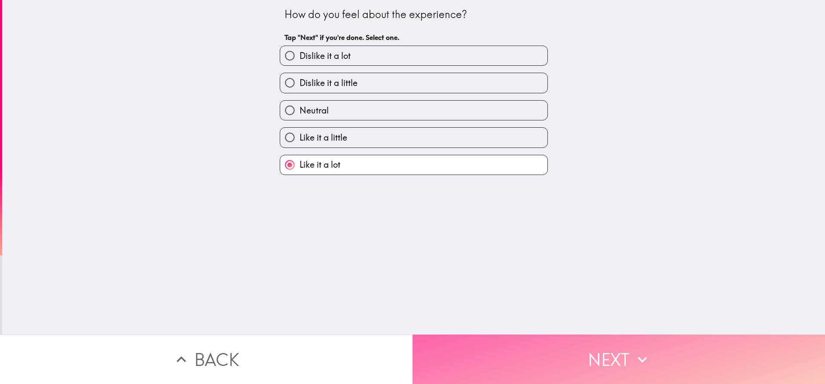
click at [566, 340] on button "Next" at bounding box center [619, 358] width 413 height 49
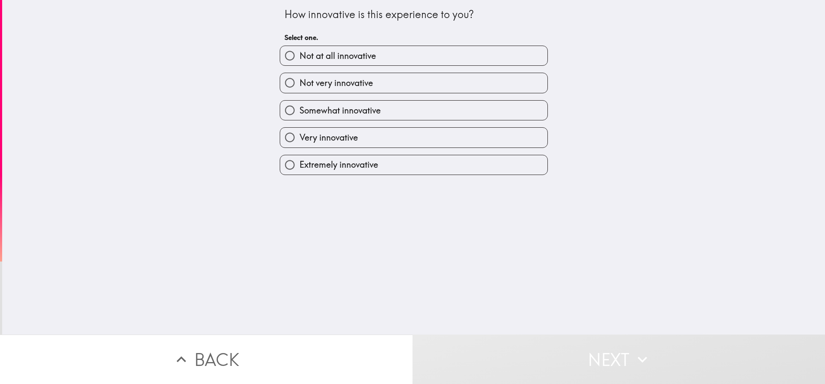
click at [307, 164] on span "Extremely innovative" at bounding box center [339, 165] width 79 height 12
click at [300, 164] on input "Extremely innovative" at bounding box center [289, 164] width 19 height 19
radio input "true"
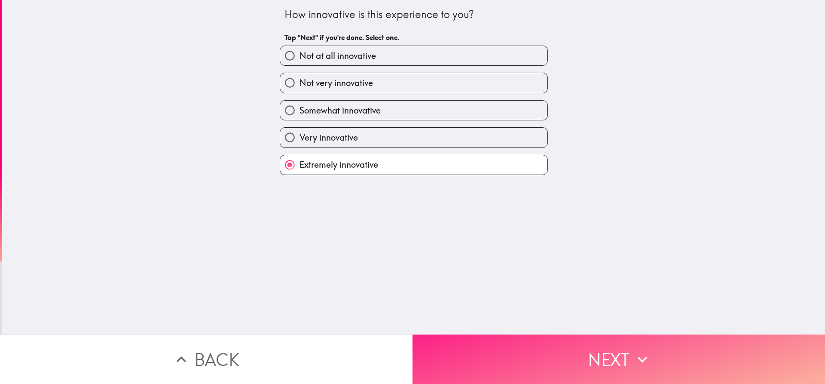
click at [569, 351] on button "Next" at bounding box center [619, 358] width 413 height 49
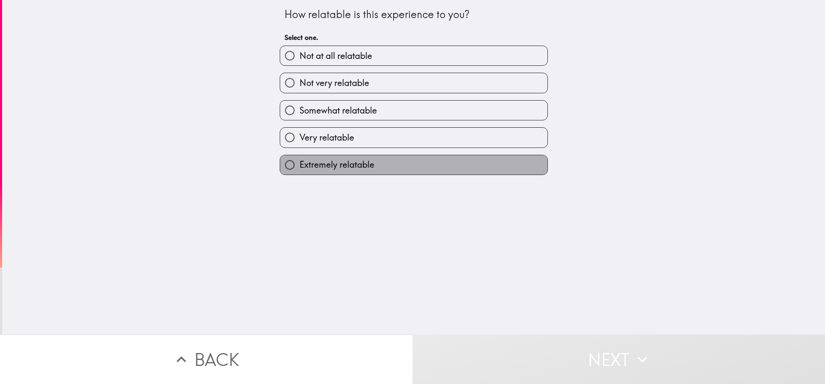
click at [330, 160] on span "Extremely relatable" at bounding box center [337, 165] width 75 height 12
click at [300, 160] on input "Extremely relatable" at bounding box center [289, 164] width 19 height 19
radio input "true"
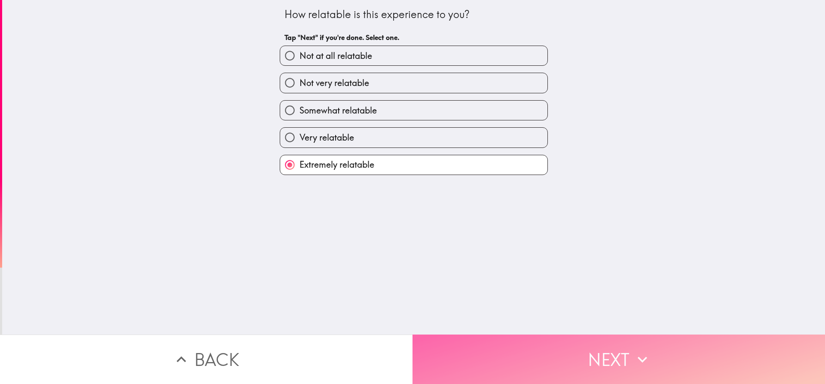
click at [523, 355] on button "Next" at bounding box center [619, 358] width 413 height 49
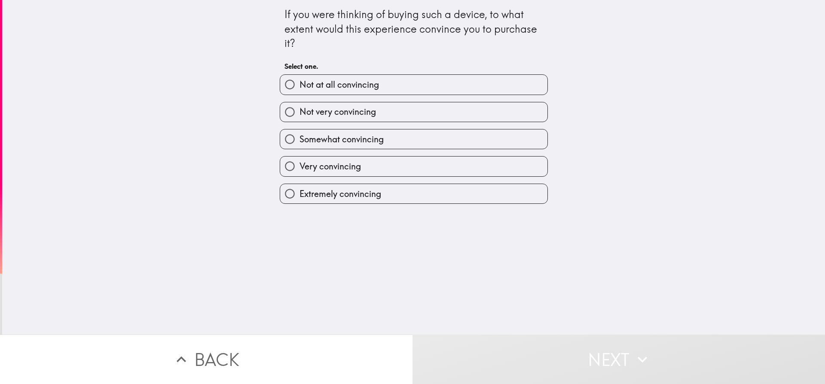
click at [315, 198] on span "Extremely convincing" at bounding box center [341, 194] width 82 height 12
click at [300, 198] on input "Extremely convincing" at bounding box center [289, 193] width 19 height 19
radio input "true"
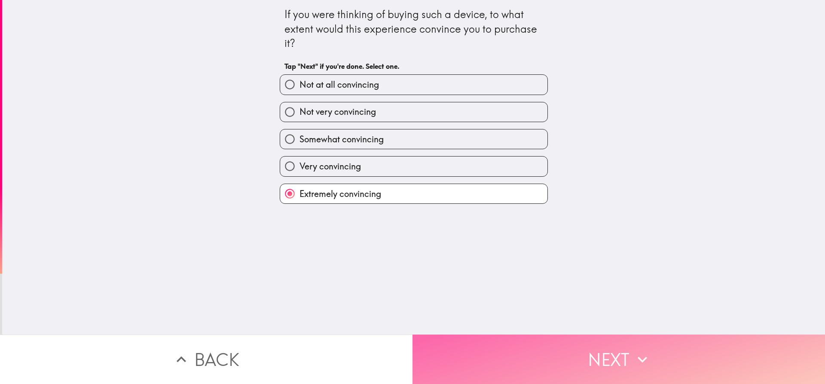
click at [528, 358] on button "Next" at bounding box center [619, 358] width 413 height 49
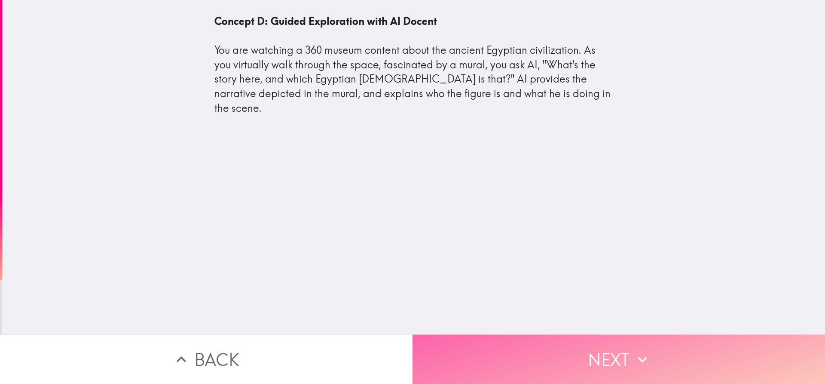
click at [568, 360] on button "Next" at bounding box center [619, 358] width 413 height 49
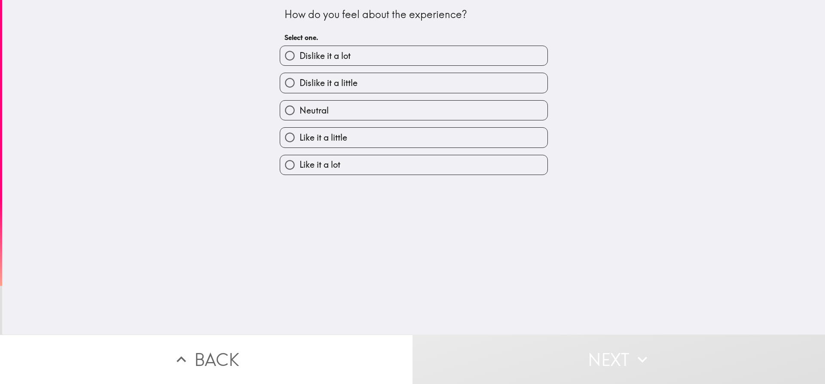
click at [309, 168] on span "Like it a lot" at bounding box center [320, 165] width 41 height 12
click at [300, 168] on input "Like it a lot" at bounding box center [289, 164] width 19 height 19
radio input "true"
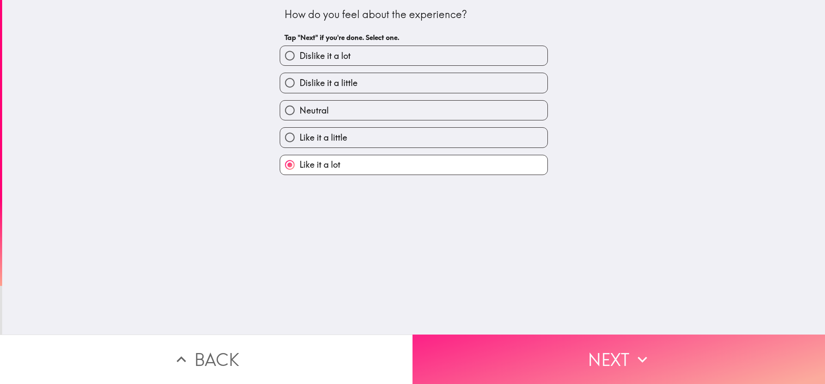
click at [604, 356] on button "Next" at bounding box center [619, 358] width 413 height 49
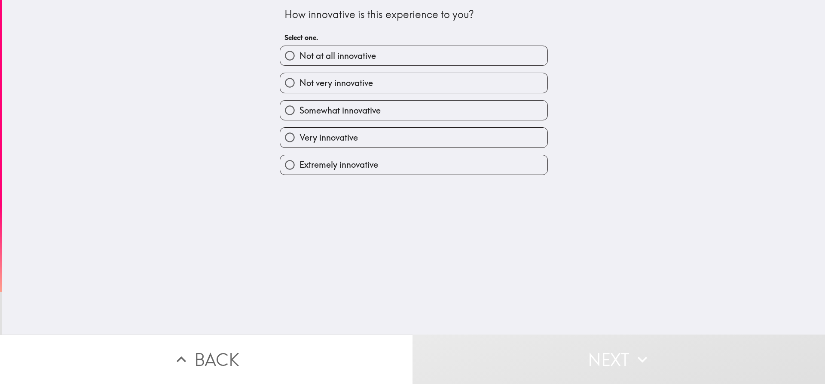
drag, startPoint x: 303, startPoint y: 133, endPoint x: 308, endPoint y: 157, distance: 24.2
click at [302, 134] on span "Very innovative" at bounding box center [329, 138] width 58 height 12
click at [300, 134] on input "Very innovative" at bounding box center [289, 137] width 19 height 19
radio input "true"
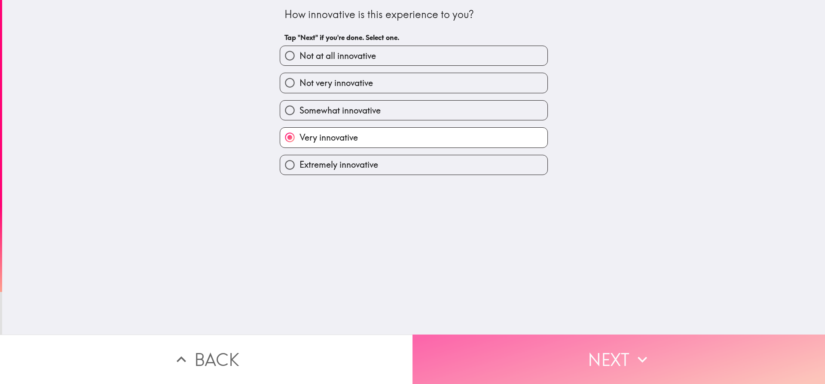
click at [514, 350] on button "Next" at bounding box center [619, 358] width 413 height 49
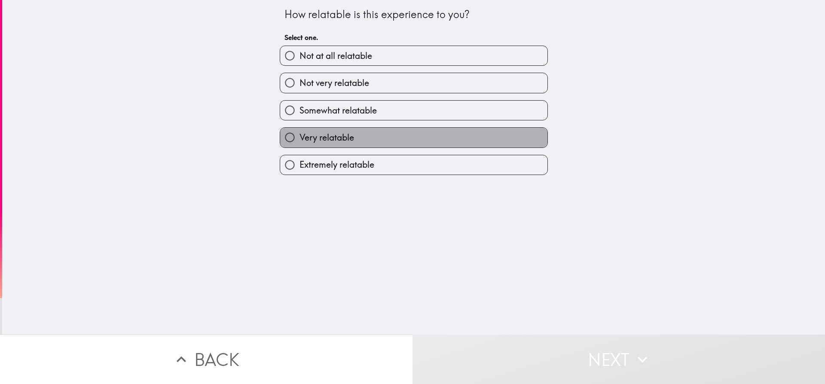
drag, startPoint x: 304, startPoint y: 134, endPoint x: 368, endPoint y: 221, distance: 108.0
click at [304, 135] on span "Very relatable" at bounding box center [327, 138] width 55 height 12
click at [300, 135] on input "Very relatable" at bounding box center [289, 137] width 19 height 19
radio input "true"
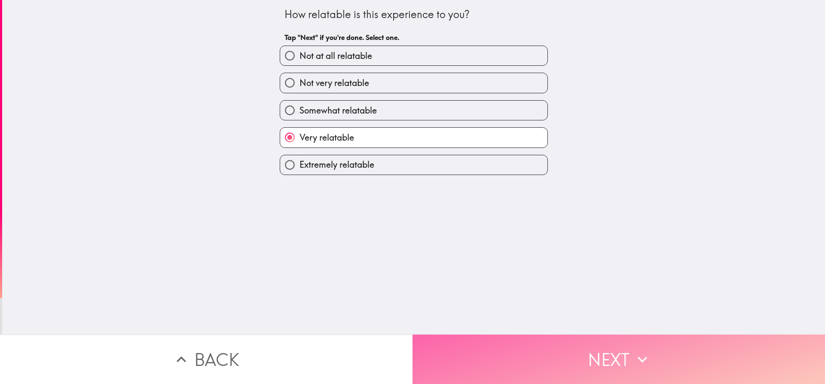
click at [512, 338] on button "Next" at bounding box center [619, 358] width 413 height 49
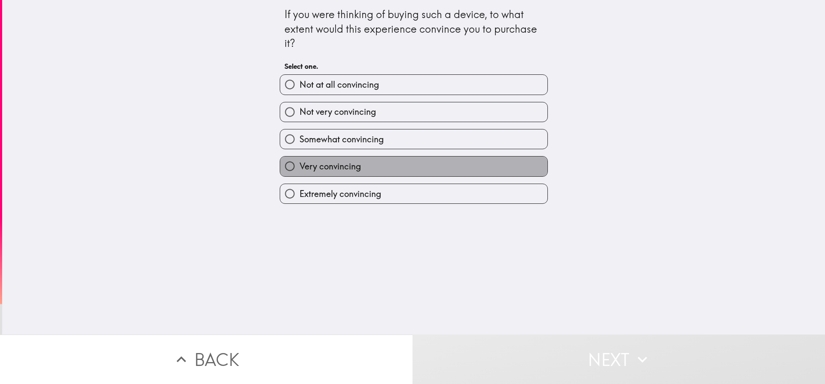
click at [300, 170] on span "Very convincing" at bounding box center [330, 166] width 61 height 12
click at [300, 170] on input "Very convincing" at bounding box center [289, 165] width 19 height 19
radio input "true"
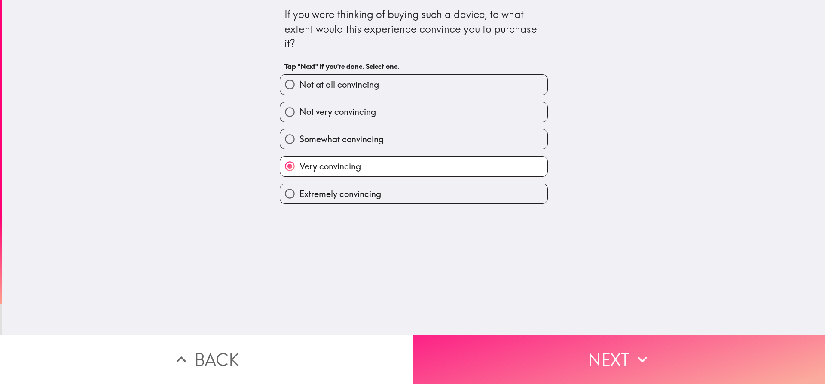
click at [506, 347] on button "Next" at bounding box center [619, 358] width 413 height 49
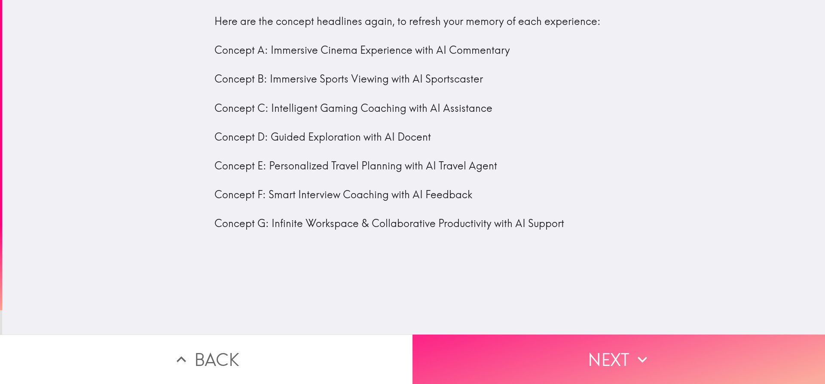
click at [555, 352] on button "Next" at bounding box center [619, 358] width 413 height 49
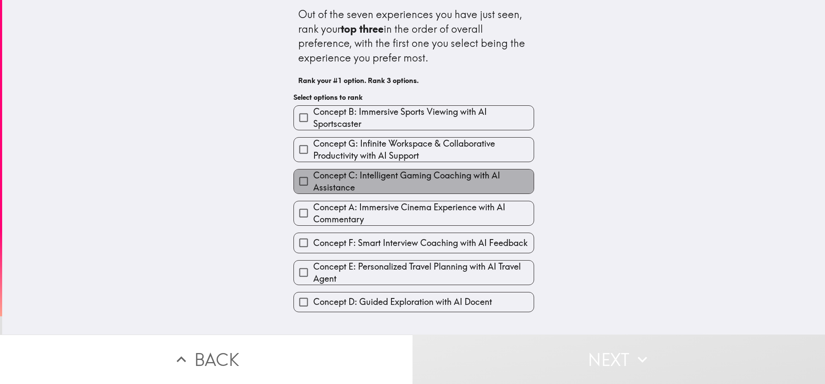
click at [313, 180] on span "Concept C: Intelligent Gaming Coaching with AI Assistance" at bounding box center [423, 181] width 221 height 24
click at [309, 180] on input "Concept C: Intelligent Gaming Coaching with AI Assistance" at bounding box center [303, 181] width 19 height 19
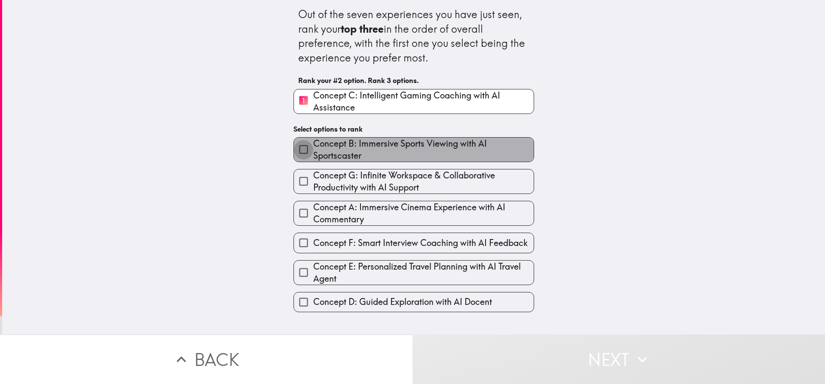
click at [296, 153] on input "Concept B: Immersive Sports Viewing with AI Sportscaster" at bounding box center [303, 149] width 19 height 19
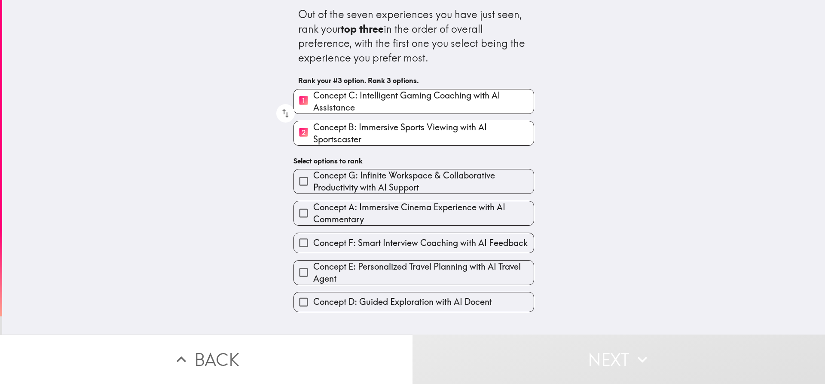
click at [303, 240] on input "Concept F: Smart Interview Coaching with AI Feedback" at bounding box center [303, 242] width 19 height 19
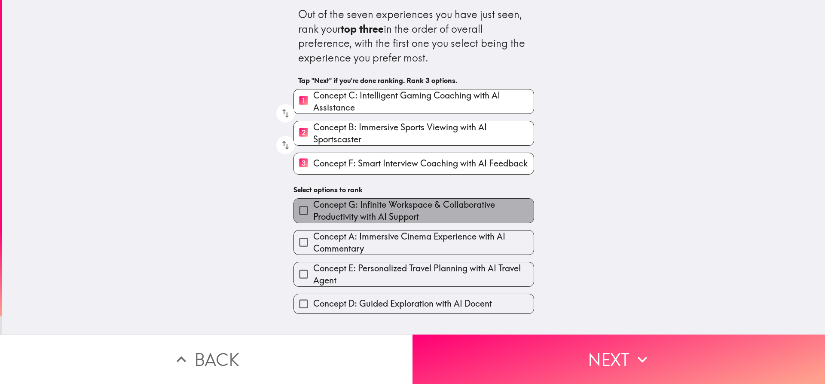
click at [313, 200] on span "Concept G: Infinite Workspace & Collaborative Productivity with AI Support" at bounding box center [423, 211] width 221 height 24
click at [307, 201] on input "Concept G: Infinite Workspace & Collaborative Productivity with AI Support" at bounding box center [303, 210] width 19 height 19
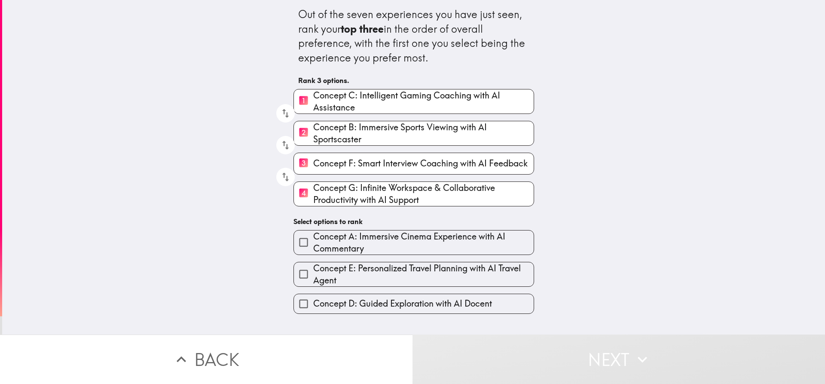
drag, startPoint x: 308, startPoint y: 255, endPoint x: 306, endPoint y: 270, distance: 15.2
click at [307, 255] on div "Concept E: Personalized Travel Planning with AI Travel Agent" at bounding box center [411, 271] width 248 height 32
click at [304, 245] on input "Concept A: Immersive Cinema Experience with AI Commentary" at bounding box center [303, 242] width 19 height 19
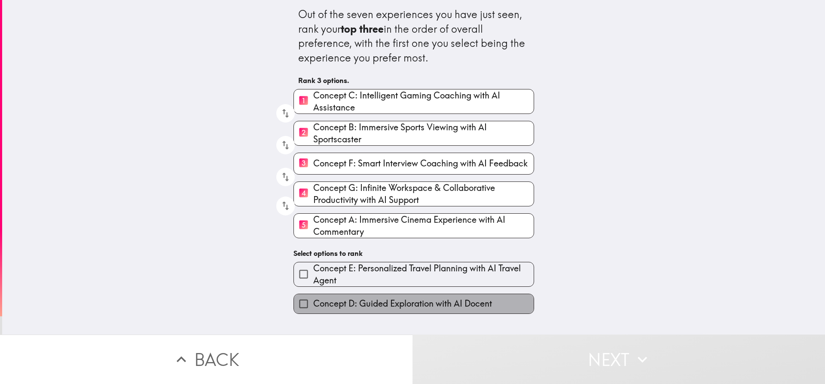
click at [313, 306] on span "Concept D: Guided Exploration with AI Docent" at bounding box center [402, 303] width 179 height 12
click at [308, 306] on input "Concept D: Guided Exploration with AI Docent" at bounding box center [303, 303] width 19 height 19
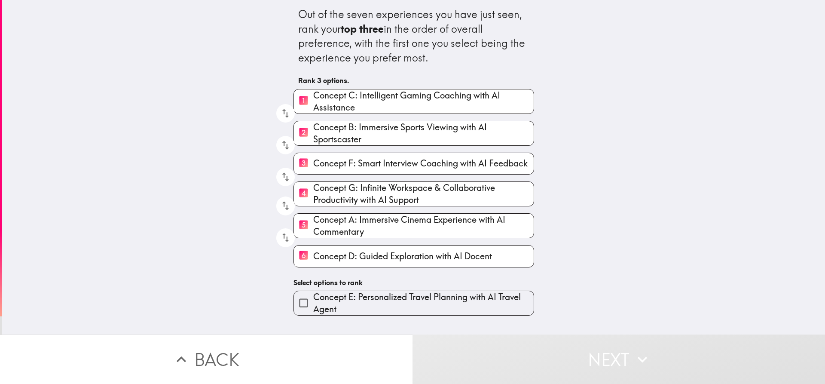
click at [305, 301] on input "Concept E: Personalized Travel Planning with AI Travel Agent" at bounding box center [303, 302] width 19 height 19
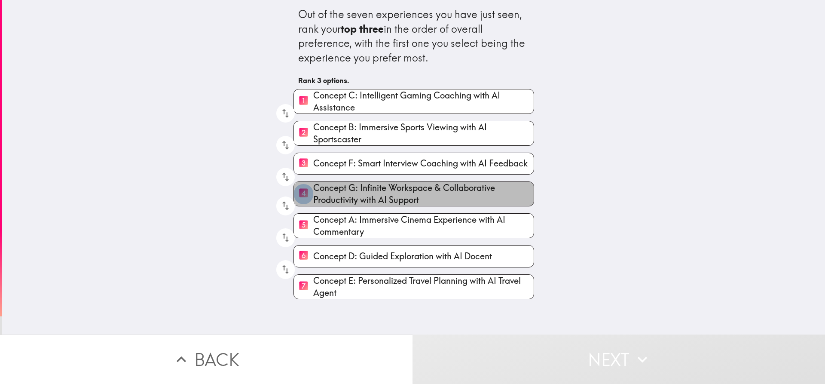
drag, startPoint x: 295, startPoint y: 190, endPoint x: 328, endPoint y: 221, distance: 44.4
click at [295, 191] on input "4 Concept G: Infinite Workspace & Collaborative Productivity with AI Support" at bounding box center [303, 193] width 19 height 21
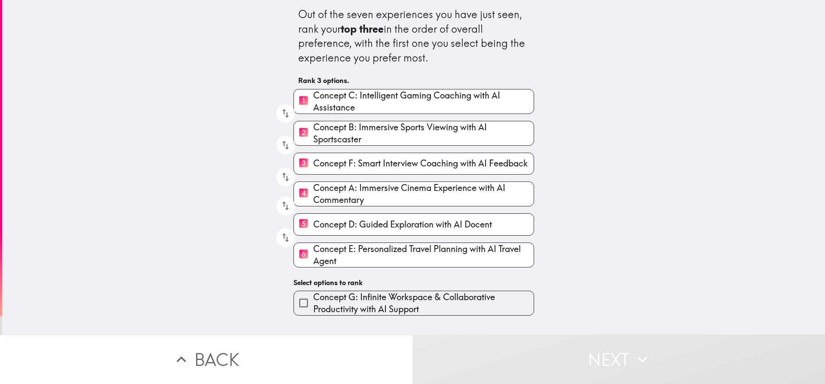
click at [327, 226] on span "Concept D: Guided Exploration with AI Docent" at bounding box center [402, 224] width 179 height 12
click at [313, 226] on input "5 Concept D: Guided Exploration with AI Docent" at bounding box center [303, 224] width 19 height 21
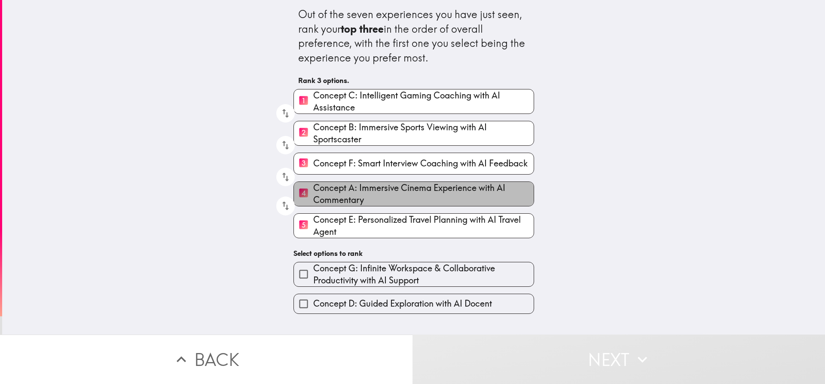
click at [313, 200] on span "Concept A: Immersive Cinema Experience with AI Commentary" at bounding box center [423, 194] width 221 height 24
click at [313, 200] on input "4 Concept A: Immersive Cinema Experience with AI Commentary" at bounding box center [303, 193] width 19 height 21
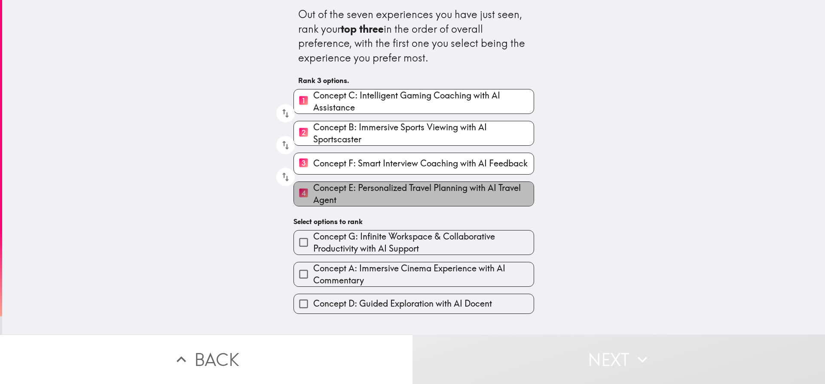
click at [319, 202] on span "Concept E: Personalized Travel Planning with AI Travel Agent" at bounding box center [423, 194] width 221 height 24
click at [313, 202] on input "4 Concept E: Personalized Travel Planning with AI Travel Agent" at bounding box center [303, 193] width 19 height 21
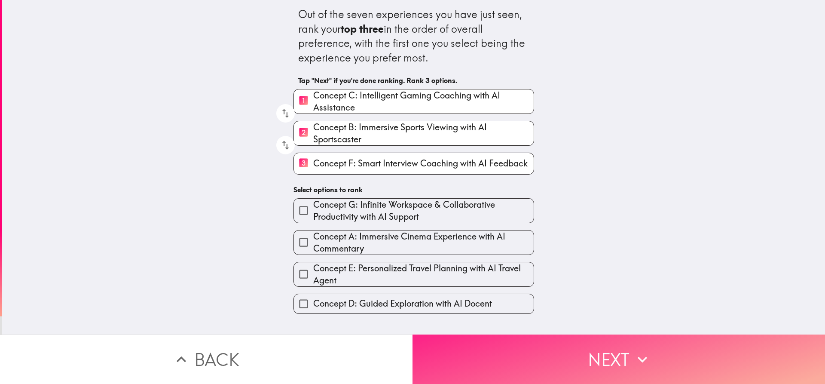
click at [483, 347] on button "Next" at bounding box center [619, 358] width 413 height 49
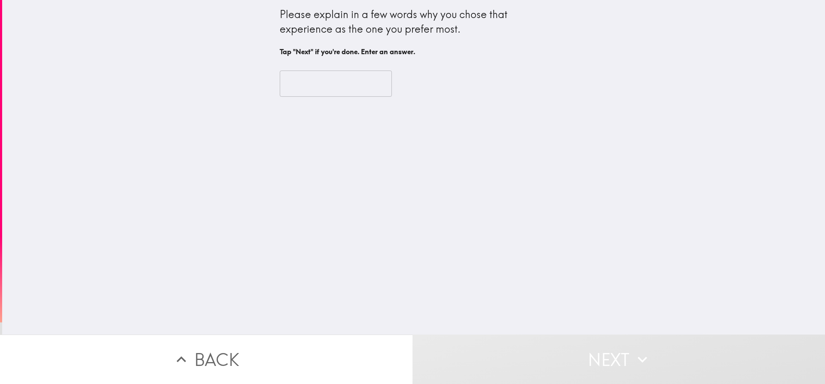
click at [317, 77] on input "text" at bounding box center [336, 83] width 112 height 27
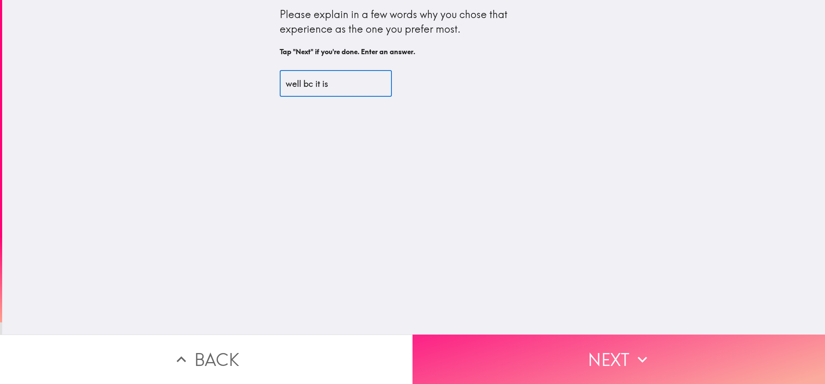
type input "well bc it is"
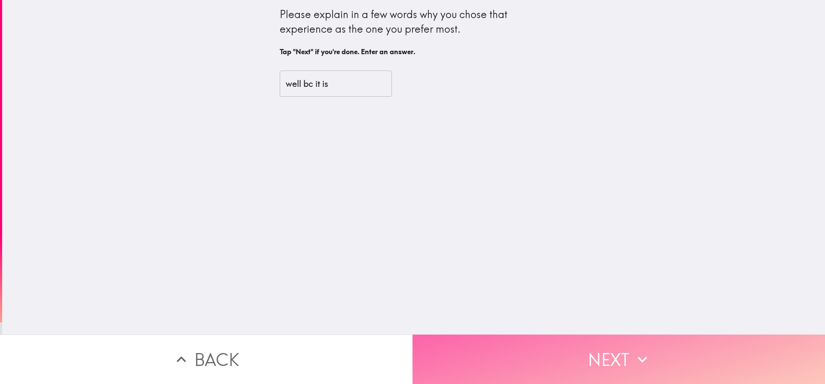
click at [503, 366] on button "Next" at bounding box center [619, 358] width 413 height 49
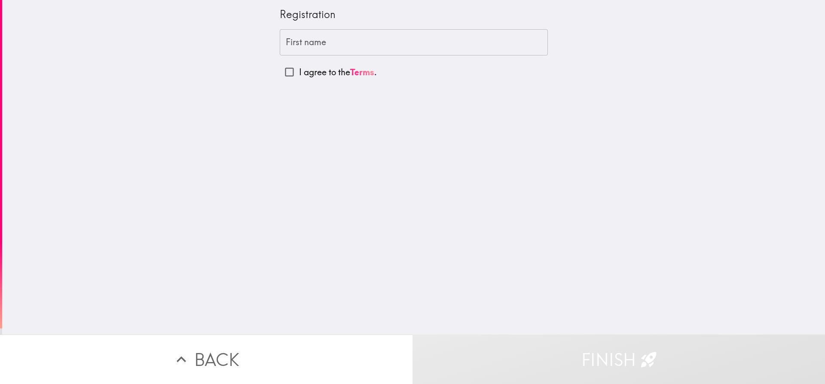
click at [297, 41] on input "First name" at bounding box center [414, 42] width 268 height 27
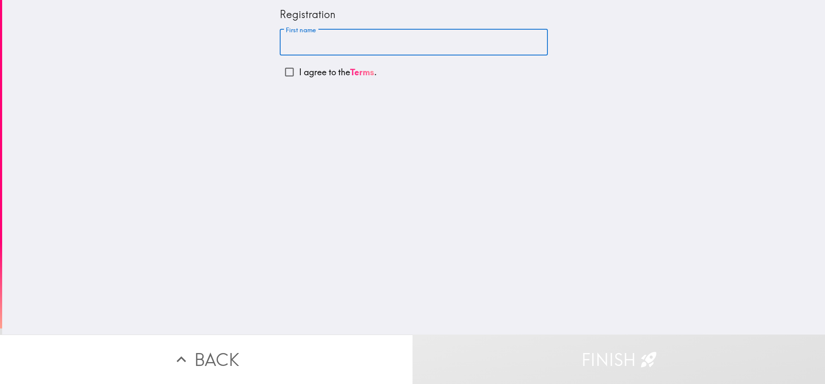
type input "[PERSON_NAME]"
click at [285, 73] on input "I agree to the Terms ." at bounding box center [289, 71] width 19 height 19
checkbox input "true"
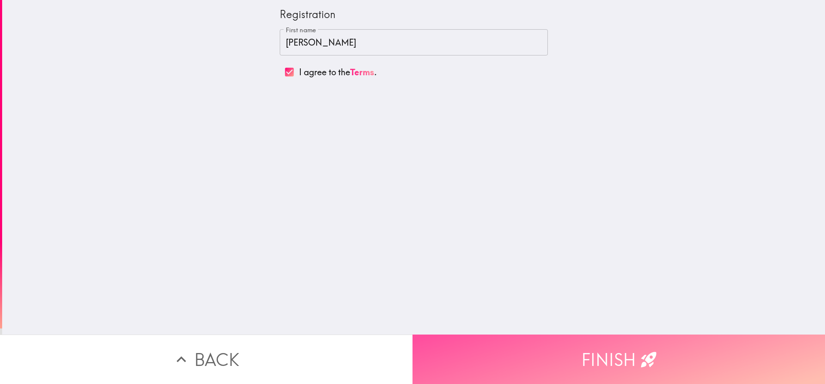
click at [564, 356] on button "Finish" at bounding box center [619, 358] width 413 height 49
